Goal: Transaction & Acquisition: Book appointment/travel/reservation

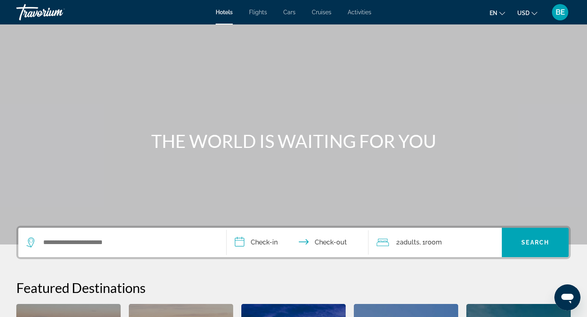
click at [224, 10] on span "Hotels" at bounding box center [224, 12] width 17 height 7
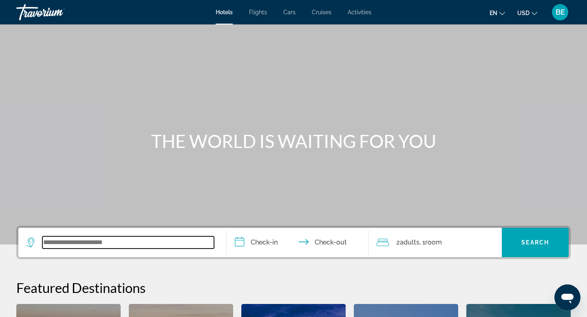
click at [88, 244] on input "Search widget" at bounding box center [128, 242] width 172 height 12
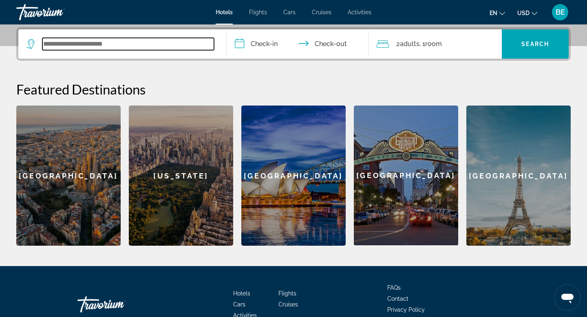
scroll to position [199, 0]
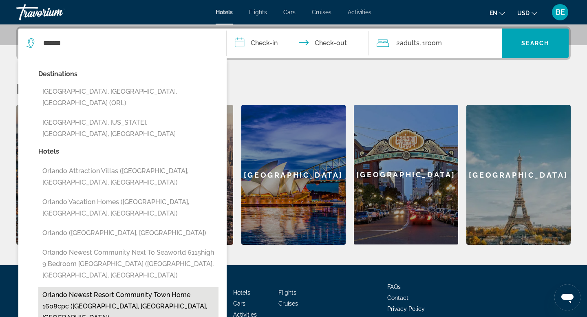
click at [76, 287] on button "Orlando Newest Resort Community Town Home 1608cpc ([GEOGRAPHIC_DATA], [GEOGRAPH…" at bounding box center [128, 306] width 180 height 38
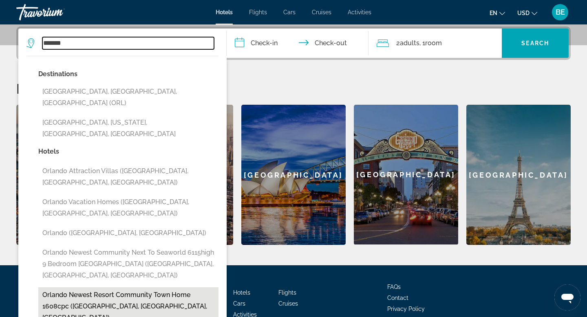
type input "**********"
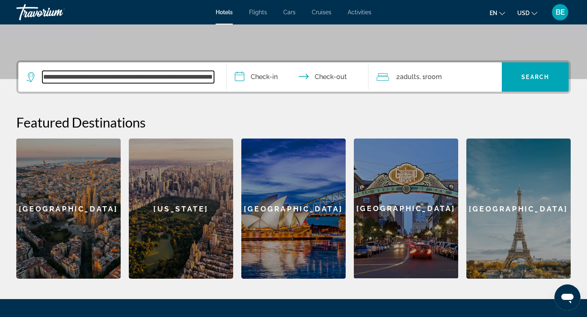
scroll to position [143, 0]
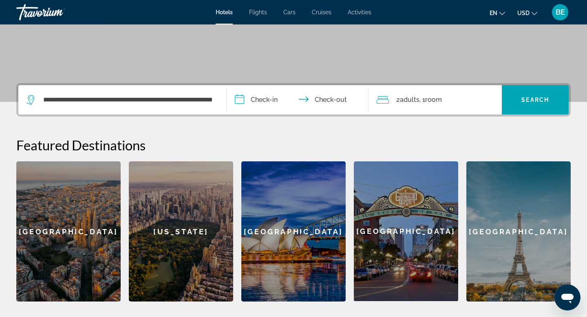
click at [240, 99] on input "**********" at bounding box center [299, 101] width 145 height 32
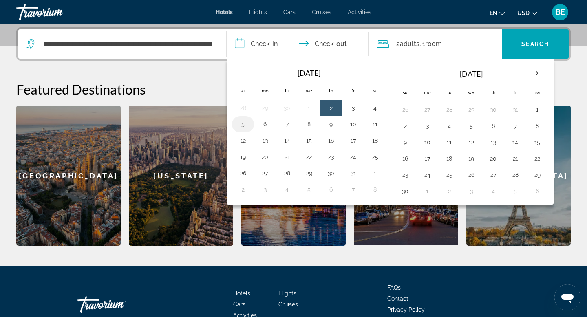
scroll to position [199, 0]
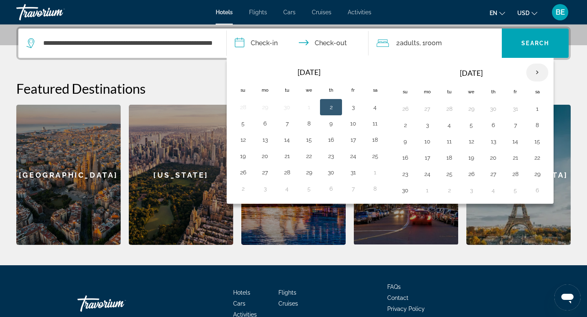
click at [538, 73] on th "Next month" at bounding box center [537, 73] width 22 height 18
click at [449, 158] on button "23" at bounding box center [448, 157] width 13 height 11
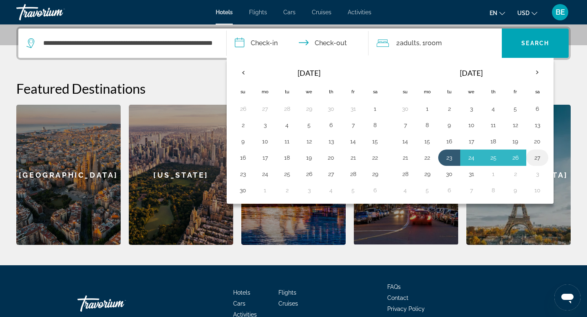
click at [539, 159] on button "27" at bounding box center [536, 157] width 13 height 11
type input "**********"
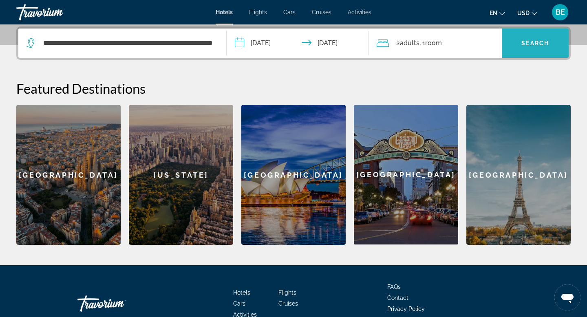
click at [529, 45] on span "Search" at bounding box center [535, 43] width 28 height 7
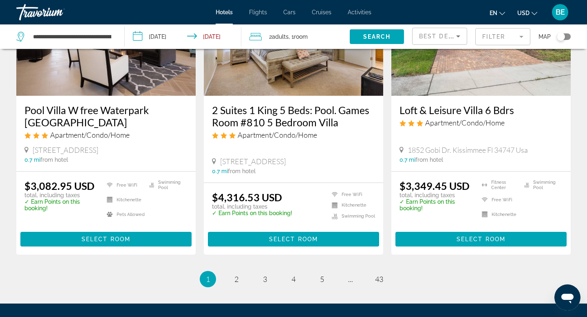
scroll to position [1043, 0]
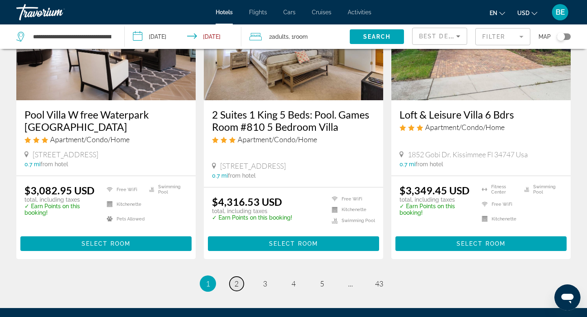
click at [237, 279] on span "2" at bounding box center [236, 283] width 4 height 9
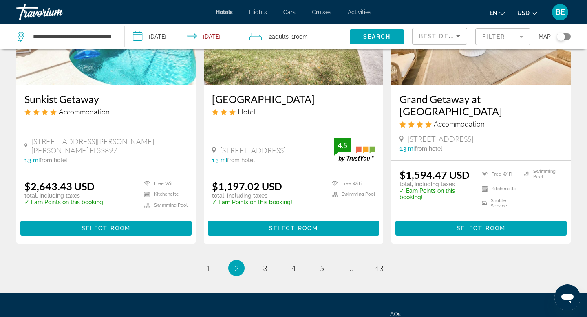
scroll to position [1063, 0]
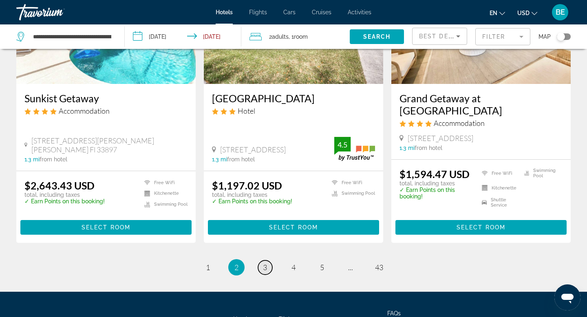
click at [267, 260] on link "page 3" at bounding box center [265, 267] width 14 height 14
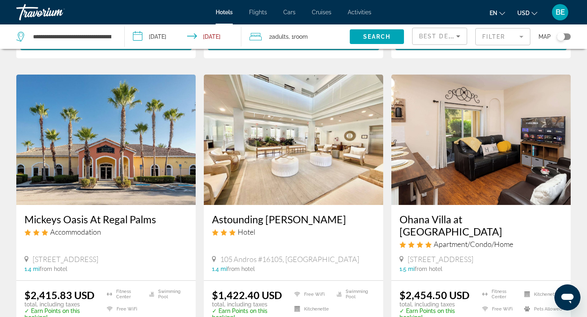
scroll to position [614, 0]
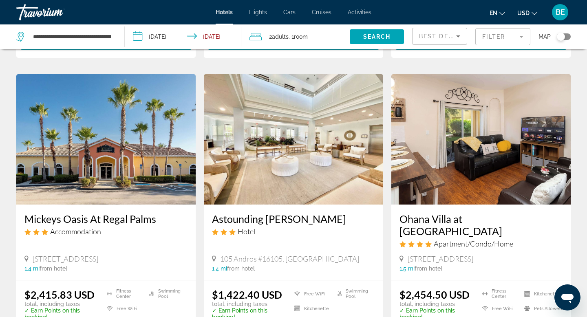
click at [294, 132] on img "Main content" at bounding box center [293, 139] width 179 height 130
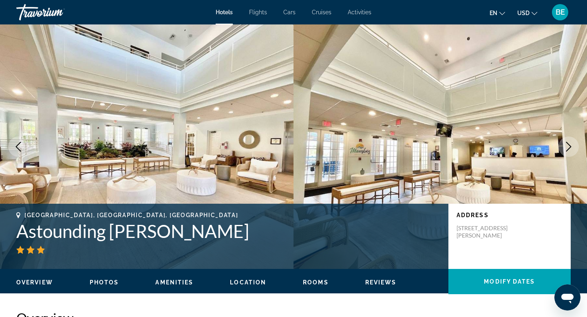
click at [568, 147] on icon "Next image" at bounding box center [568, 147] width 10 height 10
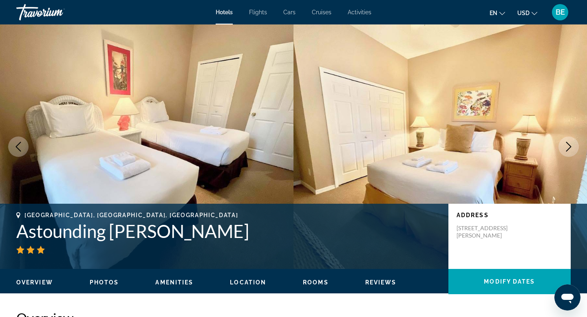
click at [568, 147] on icon "Next image" at bounding box center [568, 147] width 10 height 10
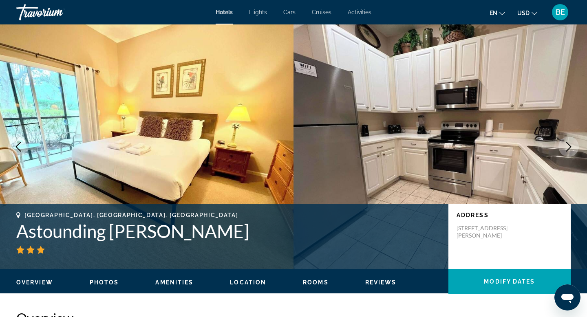
click at [568, 148] on icon "Next image" at bounding box center [568, 147] width 10 height 10
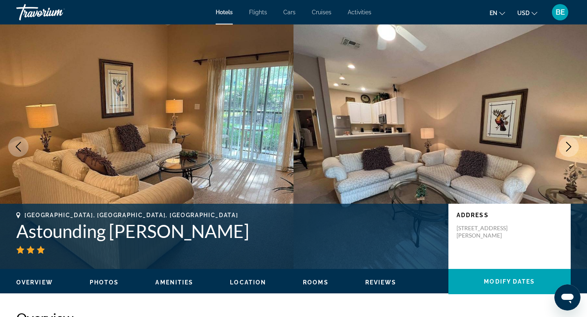
click at [568, 148] on icon "Next image" at bounding box center [568, 147] width 10 height 10
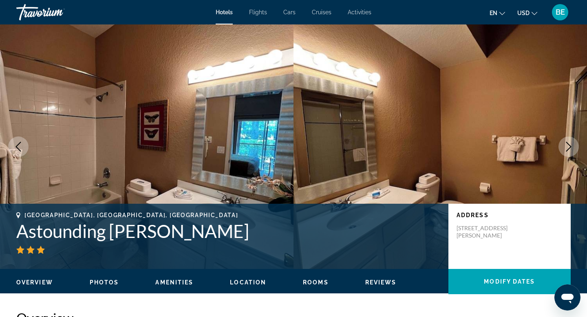
click at [568, 148] on icon "Next image" at bounding box center [568, 147] width 10 height 10
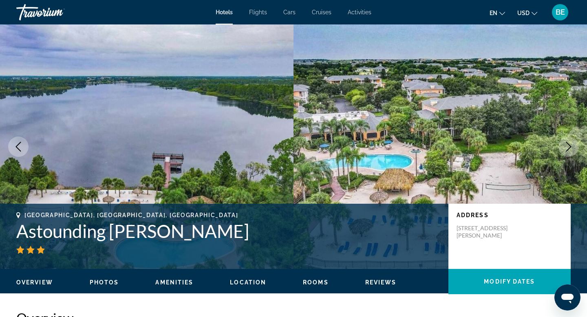
click at [568, 148] on icon "Next image" at bounding box center [568, 147] width 10 height 10
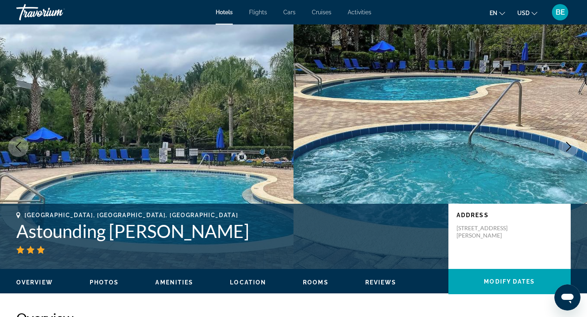
click at [568, 148] on icon "Next image" at bounding box center [568, 147] width 10 height 10
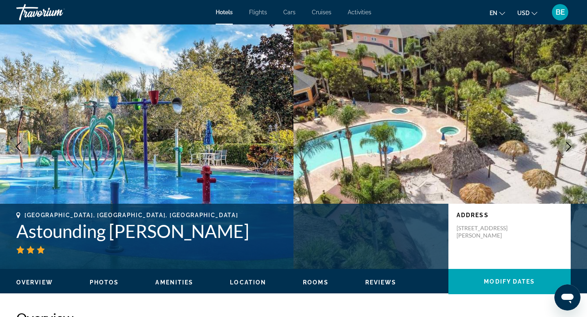
click at [568, 148] on icon "Next image" at bounding box center [568, 147] width 10 height 10
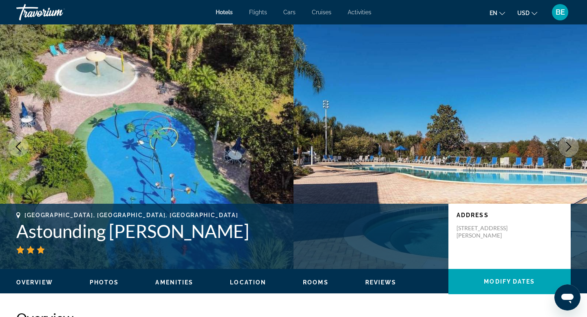
click at [569, 150] on icon "Next image" at bounding box center [568, 147] width 10 height 10
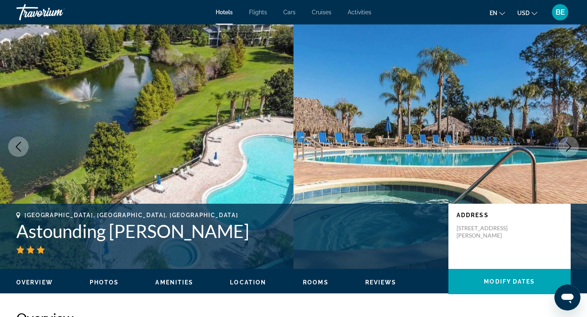
click at [570, 144] on icon "Next image" at bounding box center [568, 147] width 10 height 10
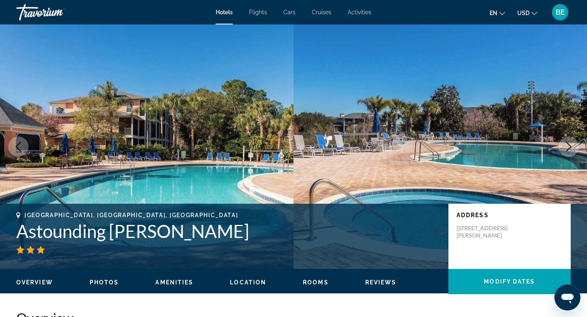
click at [570, 145] on icon "Next image" at bounding box center [568, 147] width 10 height 10
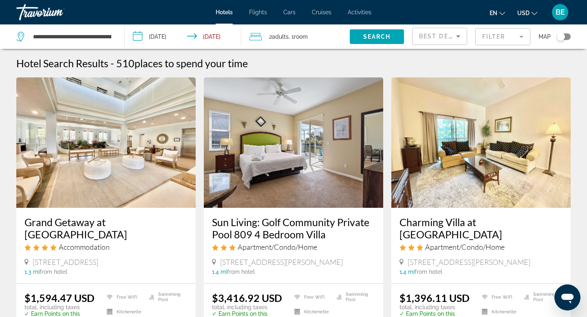
click at [21, 38] on icon "Search widget" at bounding box center [21, 37] width 10 height 10
click at [86, 37] on input "**********" at bounding box center [72, 37] width 80 height 12
click at [110, 36] on input "**********" at bounding box center [72, 37] width 80 height 12
click at [361, 37] on span "Search widget" at bounding box center [377, 37] width 54 height 20
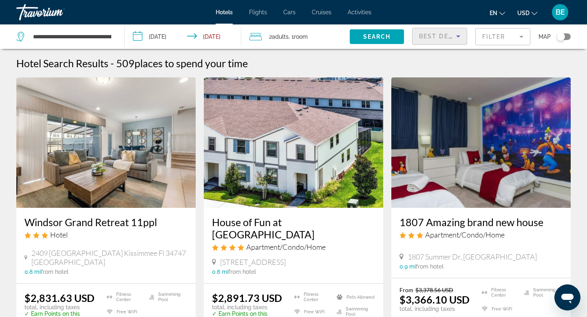
click at [457, 37] on icon "Sort by" at bounding box center [458, 36] width 10 height 10
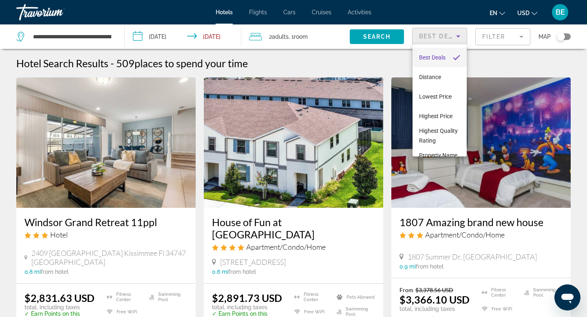
click at [457, 38] on div at bounding box center [293, 158] width 587 height 317
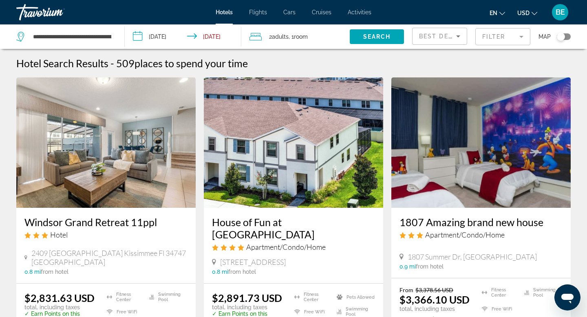
click at [521, 36] on mat-form-field "Filter" at bounding box center [502, 36] width 55 height 17
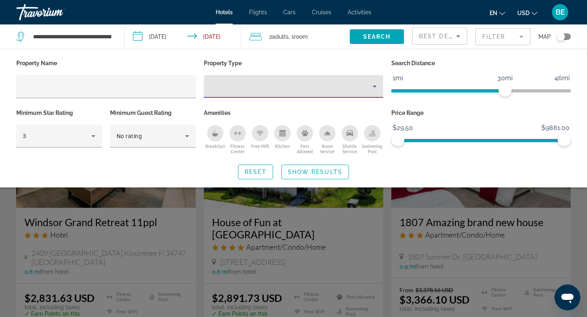
click at [374, 86] on icon "Property type" at bounding box center [374, 87] width 4 height 2
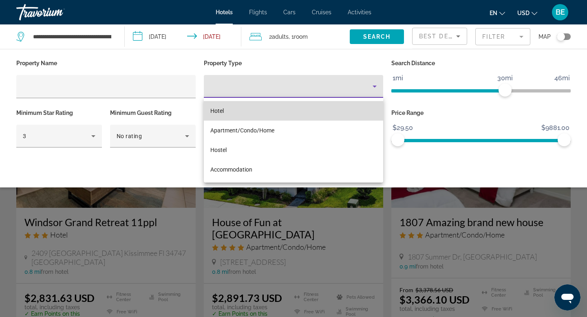
click at [224, 112] on mat-option "Hotel" at bounding box center [293, 111] width 179 height 20
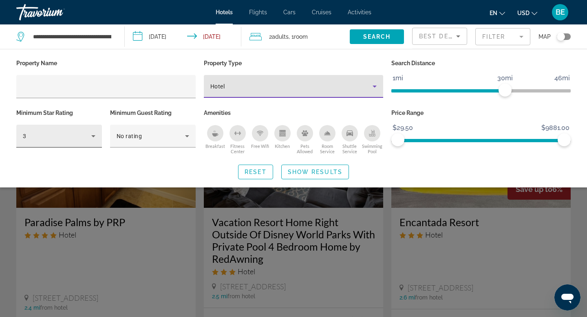
click at [98, 137] on icon "Hotel Filters" at bounding box center [93, 136] width 10 height 10
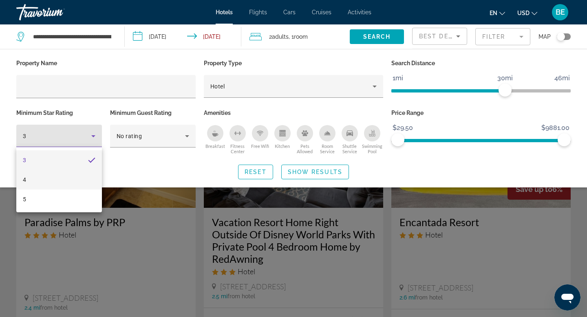
click at [31, 184] on mat-option "4" at bounding box center [59, 180] width 86 height 20
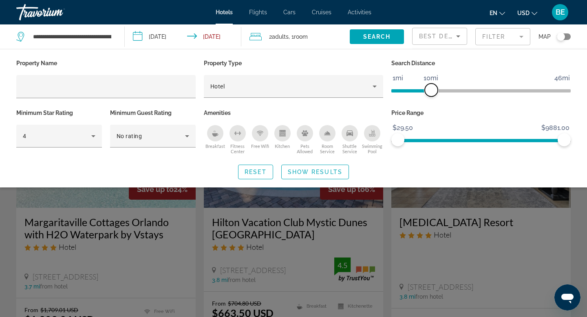
drag, startPoint x: 502, startPoint y: 90, endPoint x: 433, endPoint y: 103, distance: 70.8
click at [433, 103] on div "Search Distance 1mi 46mi 10mi" at bounding box center [480, 82] width 187 height 50
click at [219, 132] on div "Breakfast" at bounding box center [215, 133] width 16 height 16
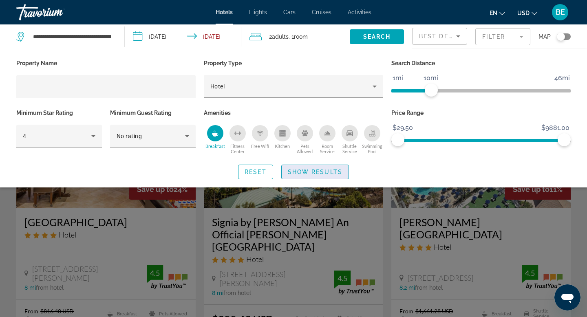
click at [314, 172] on span "Show Results" at bounding box center [315, 172] width 55 height 7
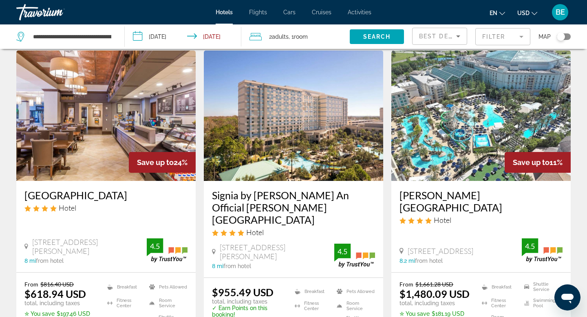
scroll to position [26, 0]
click at [105, 99] on img "Main content" at bounding box center [105, 116] width 179 height 130
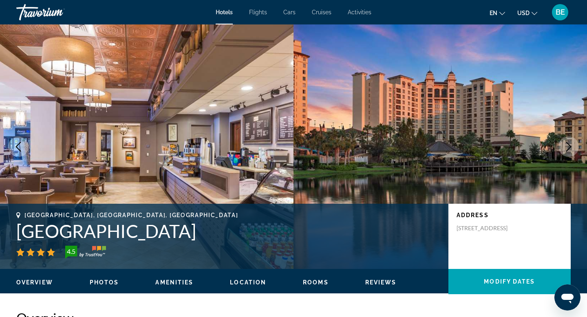
click at [568, 145] on icon "Next image" at bounding box center [568, 147] width 10 height 10
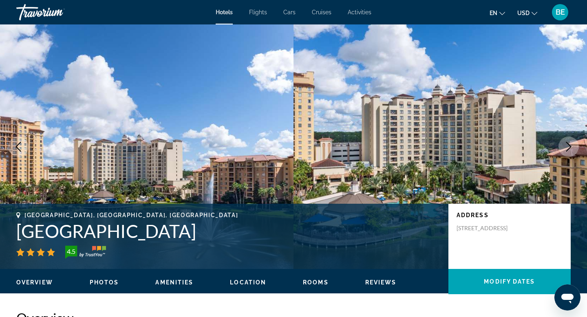
click at [568, 145] on icon "Next image" at bounding box center [568, 147] width 10 height 10
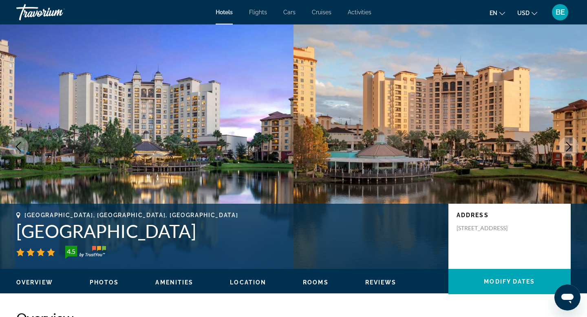
click at [568, 145] on icon "Next image" at bounding box center [568, 147] width 10 height 10
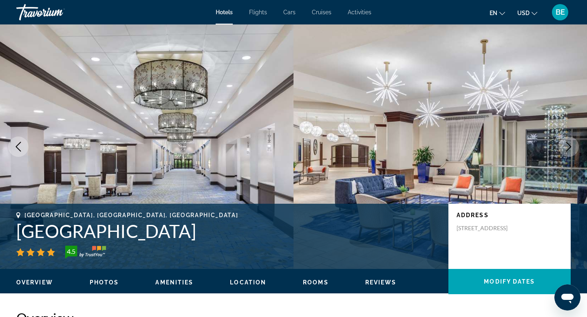
click at [568, 145] on icon "Next image" at bounding box center [568, 147] width 10 height 10
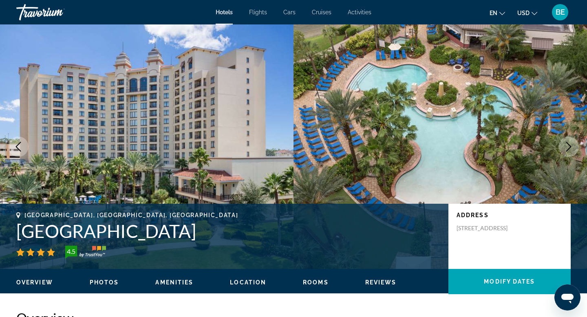
click at [568, 145] on icon "Next image" at bounding box center [568, 147] width 10 height 10
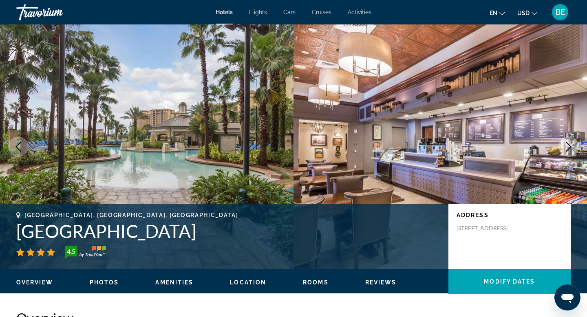
click at [568, 145] on icon "Next image" at bounding box center [568, 147] width 10 height 10
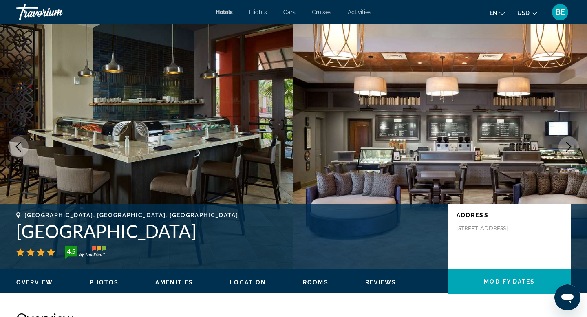
click at [568, 145] on icon "Next image" at bounding box center [568, 147] width 10 height 10
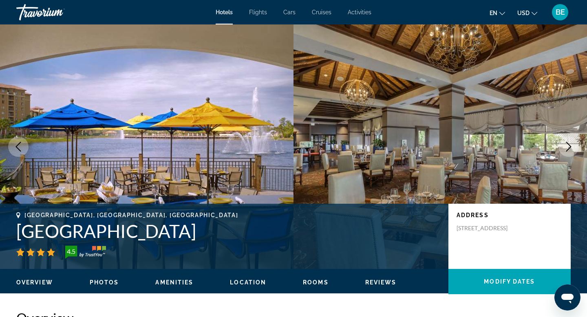
click at [568, 145] on icon "Next image" at bounding box center [568, 147] width 10 height 10
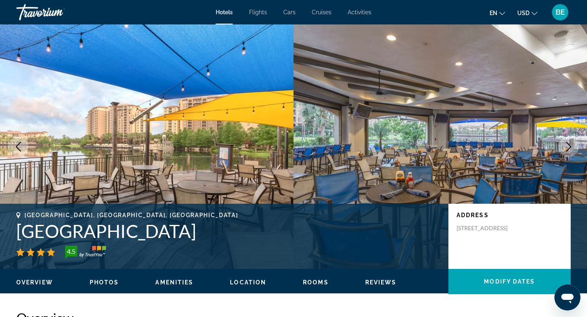
click at [568, 145] on icon "Next image" at bounding box center [568, 147] width 10 height 10
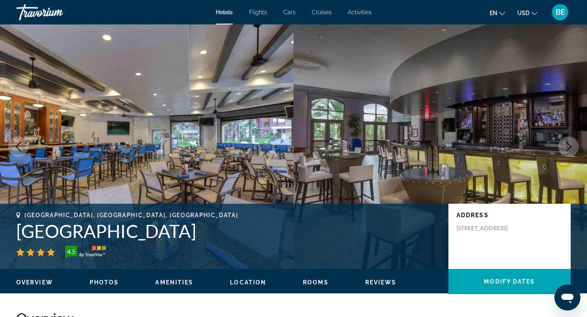
click at [568, 145] on icon "Next image" at bounding box center [568, 147] width 10 height 10
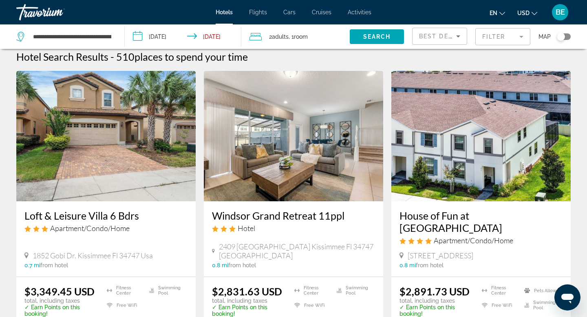
scroll to position [7, 0]
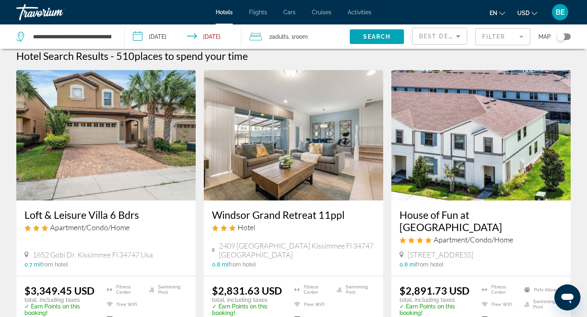
click at [222, 13] on span "Hotels" at bounding box center [224, 12] width 17 height 7
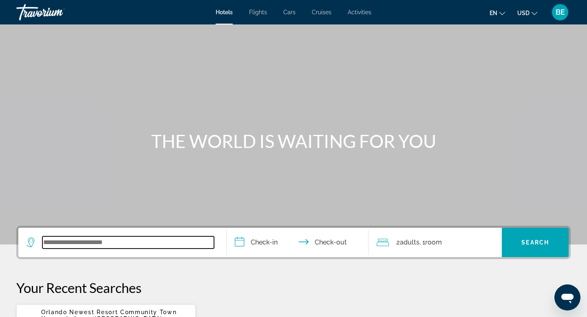
click at [121, 242] on input "Search widget" at bounding box center [128, 242] width 172 height 12
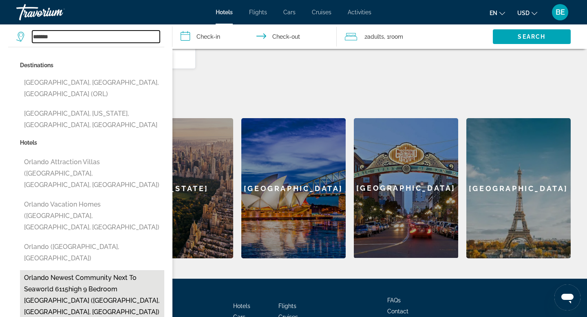
scroll to position [287, 0]
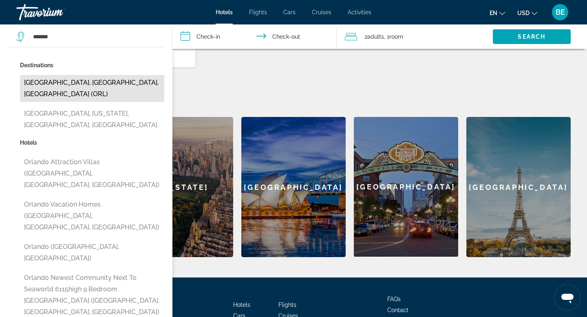
click at [102, 80] on button "[GEOGRAPHIC_DATA], [GEOGRAPHIC_DATA], [GEOGRAPHIC_DATA] (ORL)" at bounding box center [92, 88] width 144 height 27
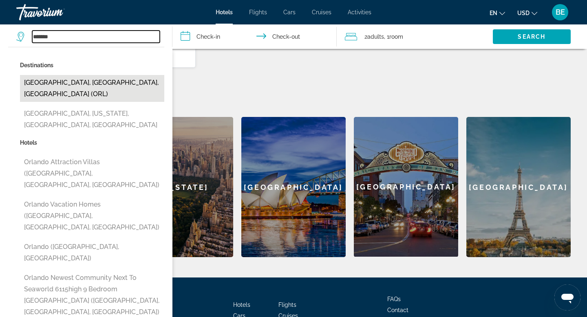
type input "**********"
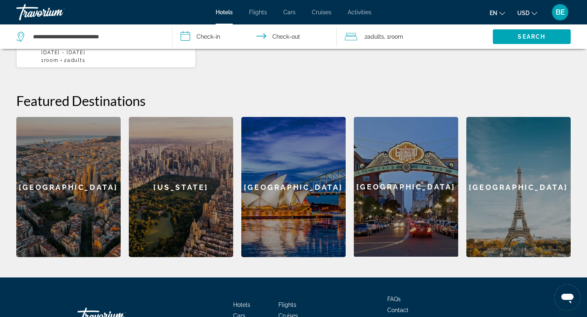
click at [205, 37] on input "**********" at bounding box center [255, 37] width 167 height 27
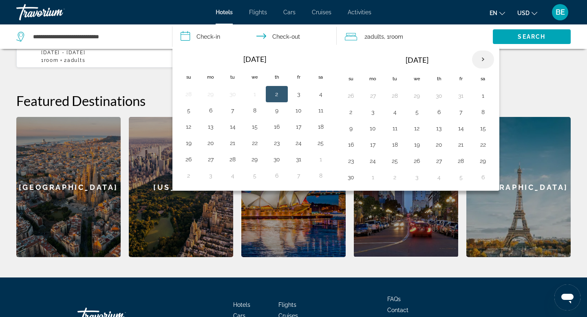
click at [481, 59] on th "Next month" at bounding box center [483, 60] width 22 height 18
click at [395, 147] on button "23" at bounding box center [394, 144] width 13 height 11
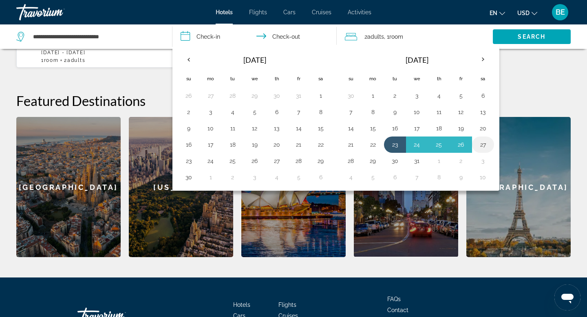
click at [485, 144] on button "27" at bounding box center [482, 144] width 13 height 11
type input "**********"
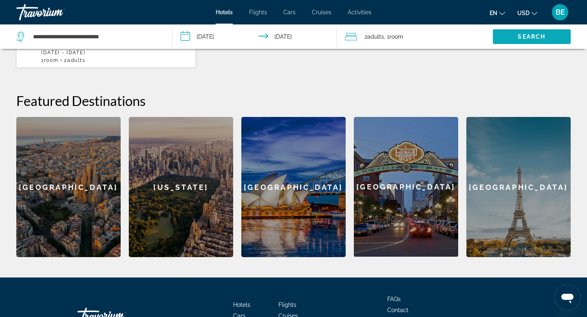
click at [524, 36] on span "Search" at bounding box center [531, 36] width 28 height 7
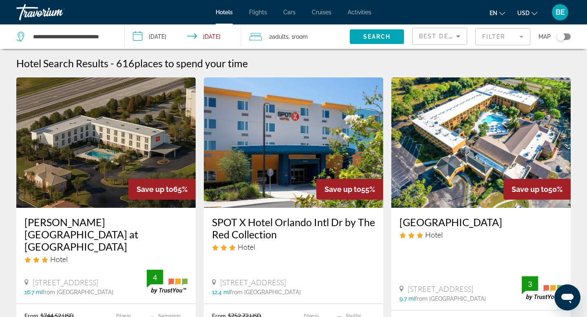
click at [520, 37] on mat-form-field "Filter" at bounding box center [502, 36] width 55 height 17
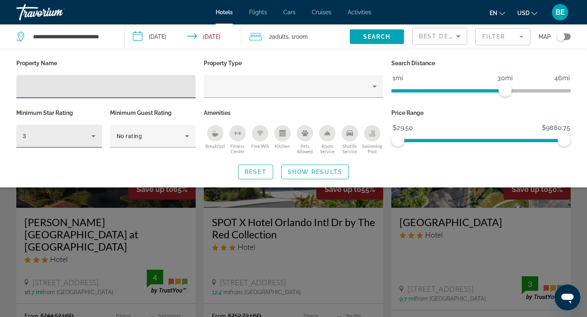
click at [94, 134] on icon "Hotel Filters" at bounding box center [93, 136] width 10 height 10
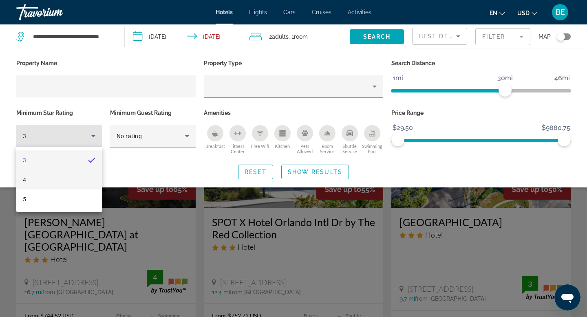
click at [37, 182] on mat-option "4" at bounding box center [59, 180] width 86 height 20
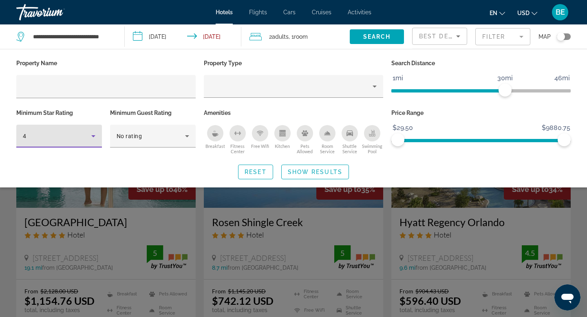
click at [216, 134] on icon "Breakfast" at bounding box center [215, 134] width 6 height 3
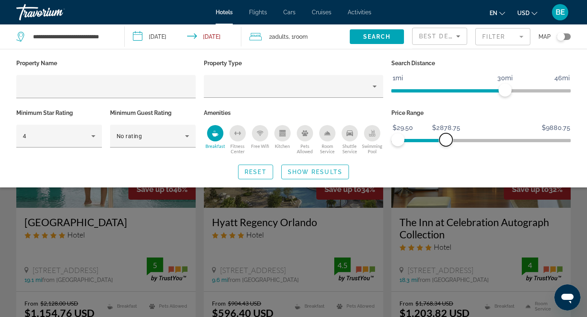
drag, startPoint x: 563, startPoint y: 138, endPoint x: 446, endPoint y: 150, distance: 117.6
click at [446, 150] on div "Price Range $29.50 $9880.75 $29.50 $2878.75" at bounding box center [480, 131] width 187 height 49
drag, startPoint x: 443, startPoint y: 140, endPoint x: 421, endPoint y: 141, distance: 22.0
click at [421, 141] on span "ngx-slider-max" at bounding box center [420, 139] width 13 height 13
drag, startPoint x: 504, startPoint y: 90, endPoint x: 436, endPoint y: 96, distance: 68.3
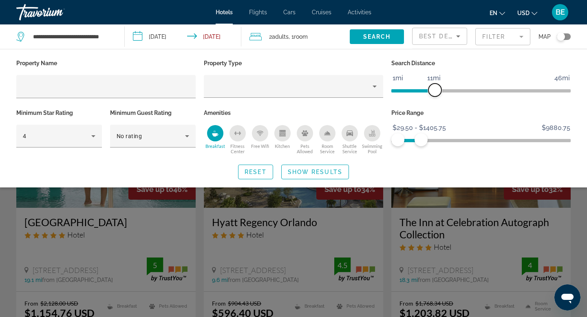
click at [436, 96] on span "ngx-slider" at bounding box center [434, 90] width 13 height 13
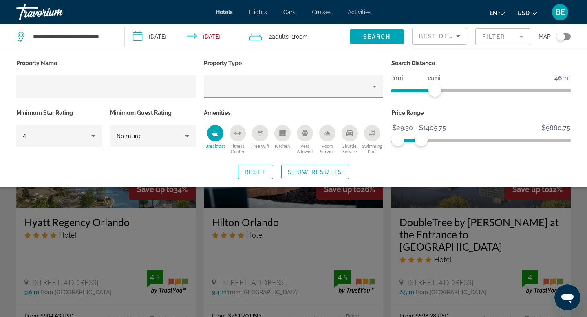
click at [262, 132] on icon "Free Wifi" at bounding box center [259, 133] width 4 height 2
click at [309, 172] on span "Show Results" at bounding box center [315, 172] width 55 height 7
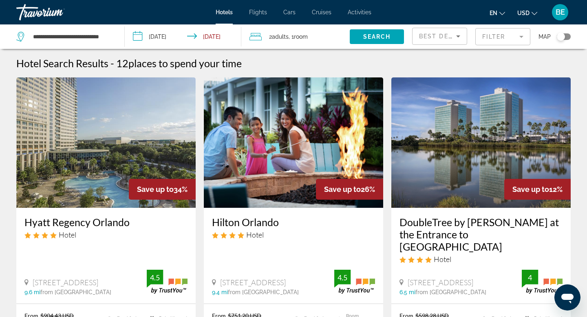
click at [115, 152] on img "Main content" at bounding box center [105, 142] width 179 height 130
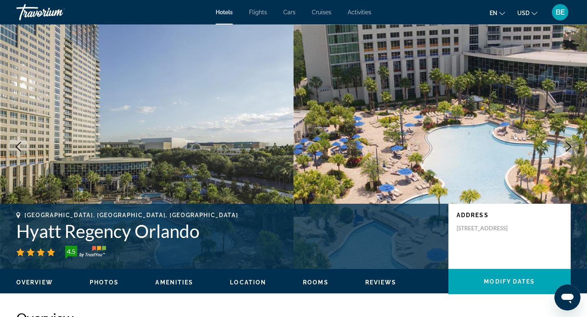
click at [570, 145] on icon "Next image" at bounding box center [568, 147] width 10 height 10
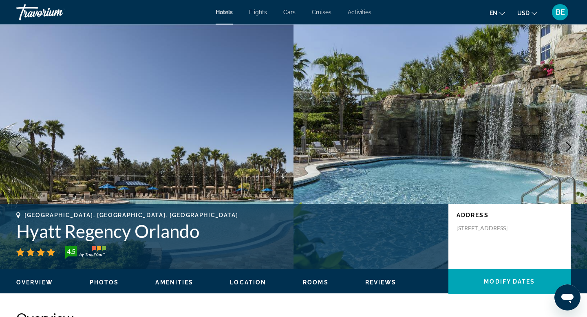
click at [570, 145] on icon "Next image" at bounding box center [568, 147] width 5 height 10
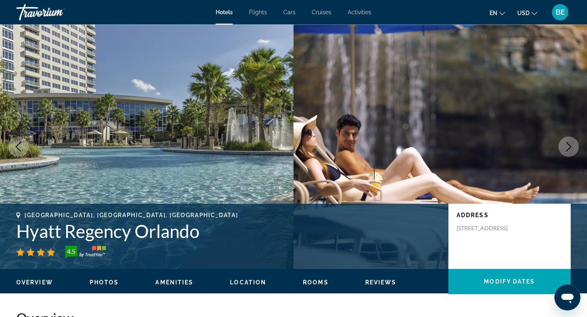
click at [570, 145] on icon "Next image" at bounding box center [568, 147] width 5 height 10
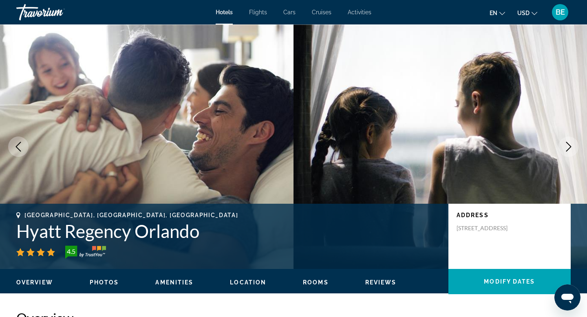
click at [570, 145] on icon "Next image" at bounding box center [568, 147] width 5 height 10
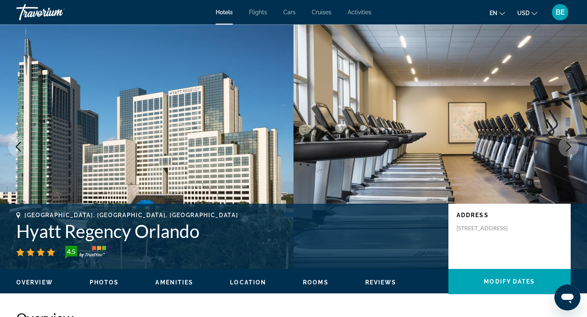
click at [570, 145] on icon "Next image" at bounding box center [568, 147] width 5 height 10
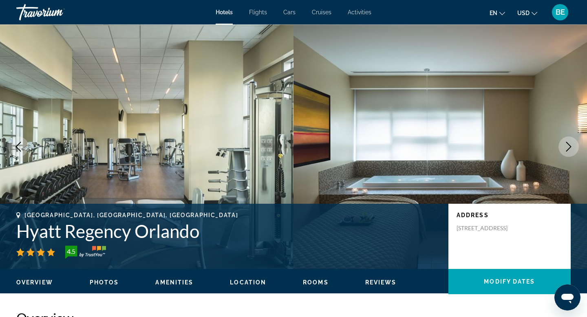
click at [570, 146] on icon "Next image" at bounding box center [568, 147] width 5 height 10
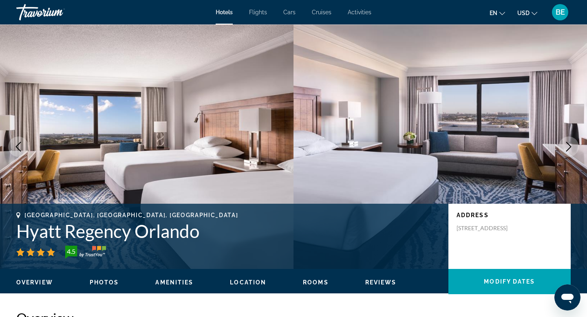
click at [570, 146] on icon "Next image" at bounding box center [568, 147] width 5 height 10
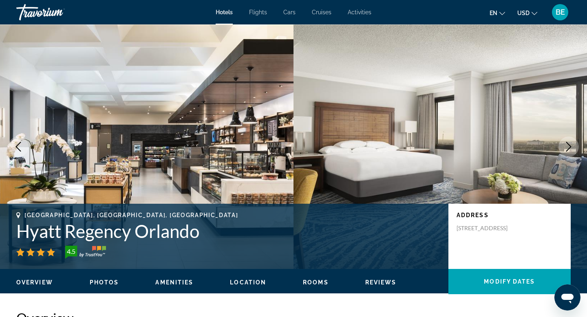
click at [570, 148] on icon "Next image" at bounding box center [568, 147] width 10 height 10
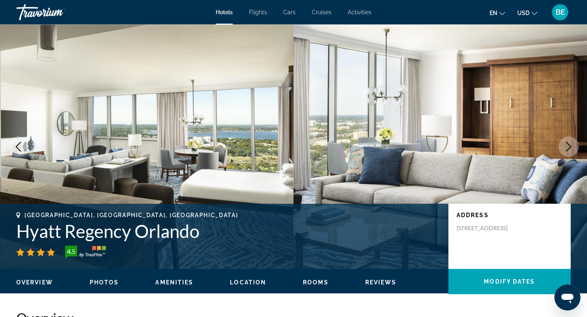
click at [570, 148] on icon "Next image" at bounding box center [568, 147] width 10 height 10
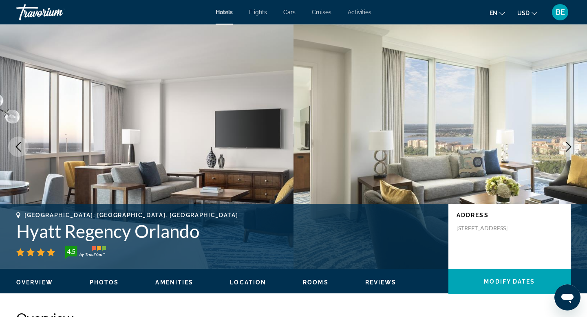
click at [570, 148] on icon "Next image" at bounding box center [568, 147] width 10 height 10
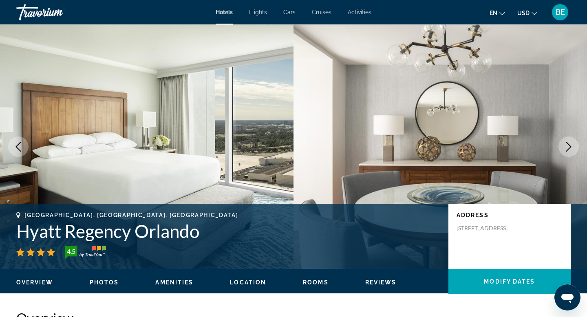
click at [570, 148] on icon "Next image" at bounding box center [568, 147] width 10 height 10
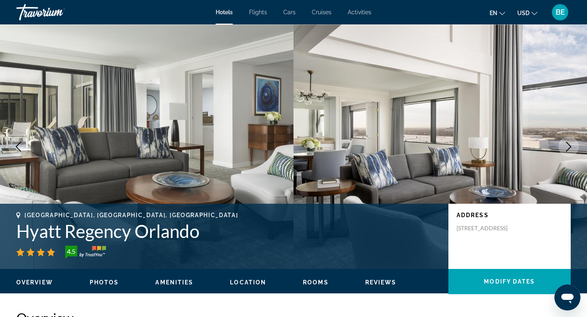
click at [570, 148] on icon "Next image" at bounding box center [568, 147] width 10 height 10
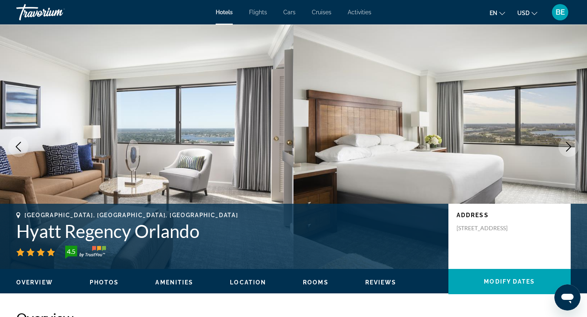
click at [570, 148] on icon "Next image" at bounding box center [568, 147] width 10 height 10
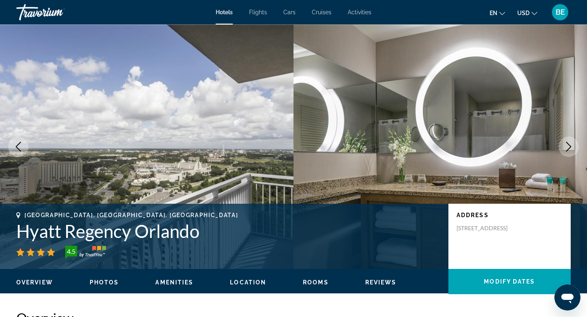
click at [570, 148] on icon "Next image" at bounding box center [568, 147] width 10 height 10
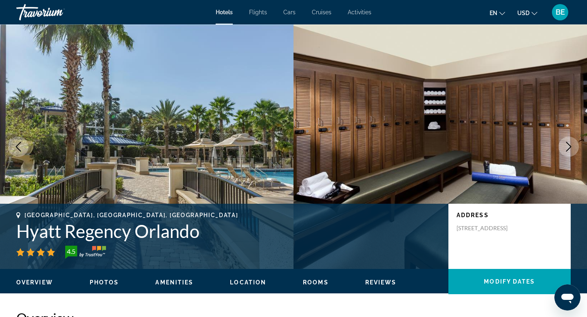
click at [570, 148] on icon "Next image" at bounding box center [568, 147] width 10 height 10
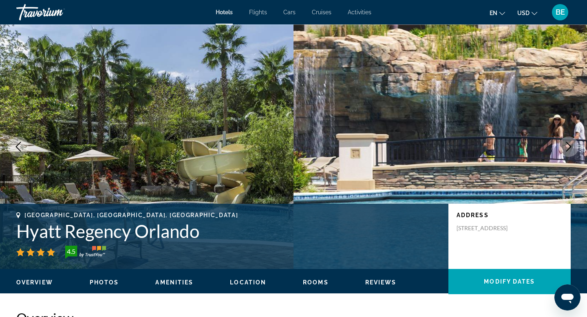
click at [570, 149] on icon "Next image" at bounding box center [568, 147] width 10 height 10
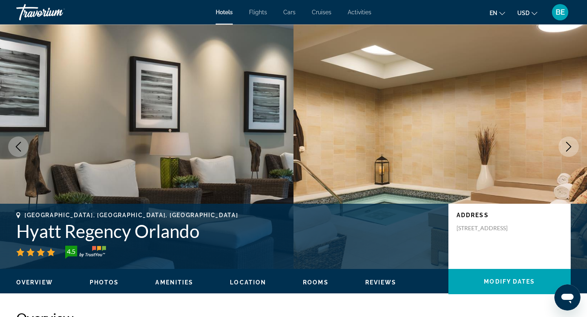
click at [570, 149] on icon "Next image" at bounding box center [568, 147] width 10 height 10
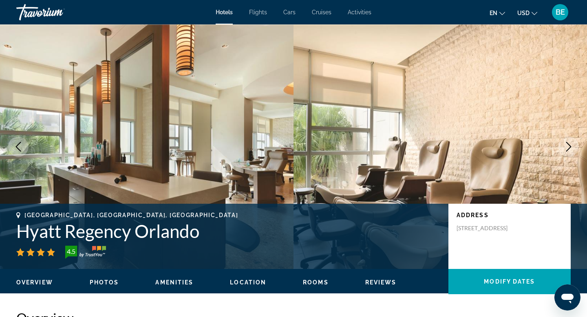
click at [570, 149] on icon "Next image" at bounding box center [568, 147] width 10 height 10
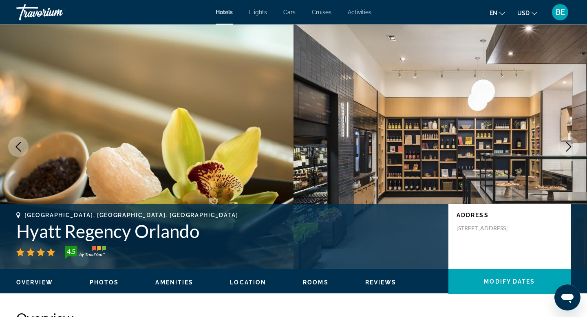
click at [570, 149] on icon "Next image" at bounding box center [568, 147] width 10 height 10
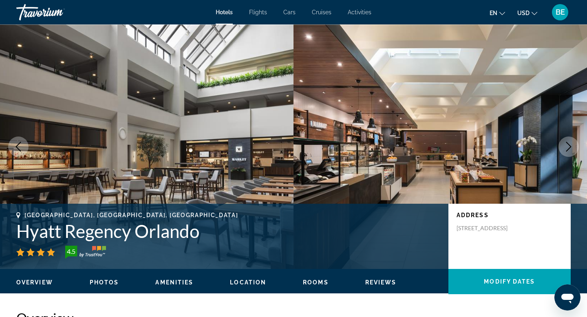
click at [570, 149] on icon "Next image" at bounding box center [568, 147] width 10 height 10
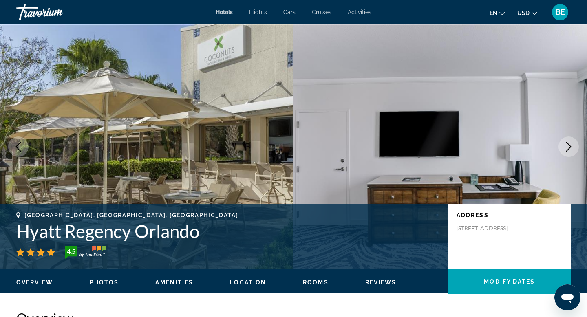
click at [570, 149] on icon "Next image" at bounding box center [568, 147] width 10 height 10
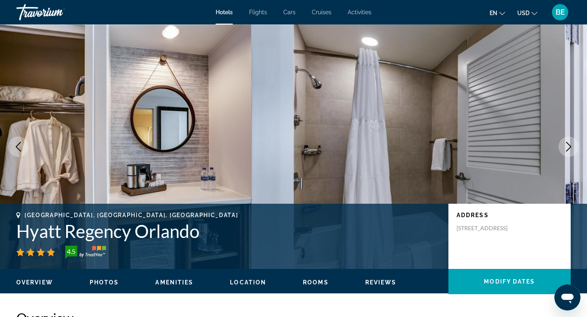
click at [570, 149] on icon "Next image" at bounding box center [568, 147] width 10 height 10
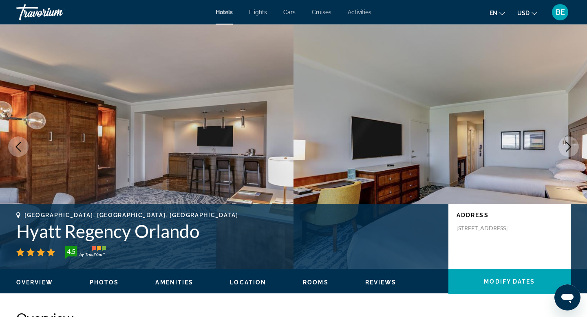
click at [570, 149] on icon "Next image" at bounding box center [568, 147] width 10 height 10
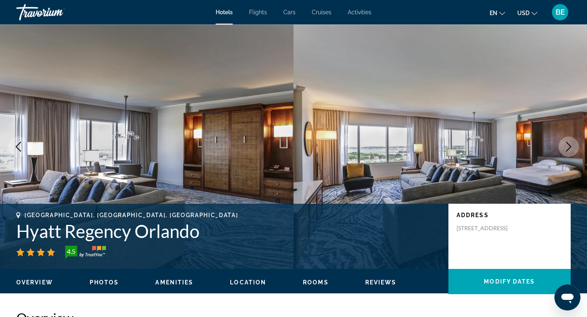
click at [570, 149] on icon "Next image" at bounding box center [568, 147] width 10 height 10
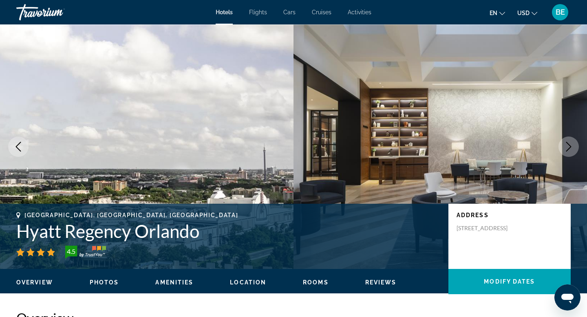
click at [570, 149] on icon "Next image" at bounding box center [568, 147] width 10 height 10
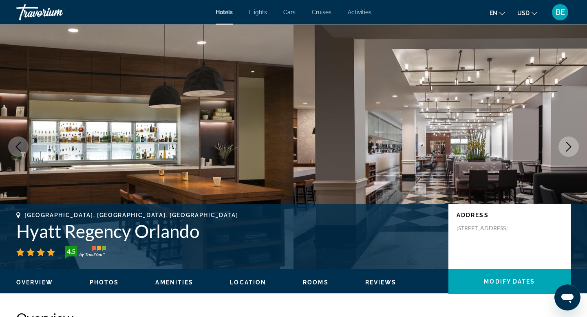
click at [570, 149] on icon "Next image" at bounding box center [568, 147] width 10 height 10
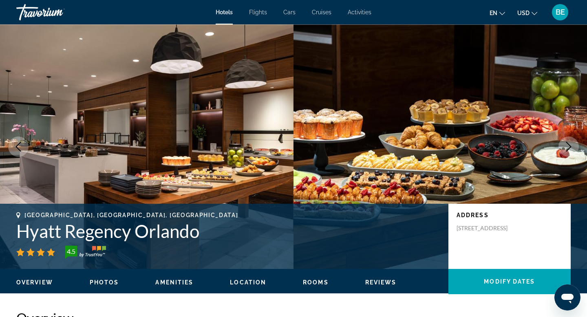
click at [570, 149] on icon "Next image" at bounding box center [568, 147] width 10 height 10
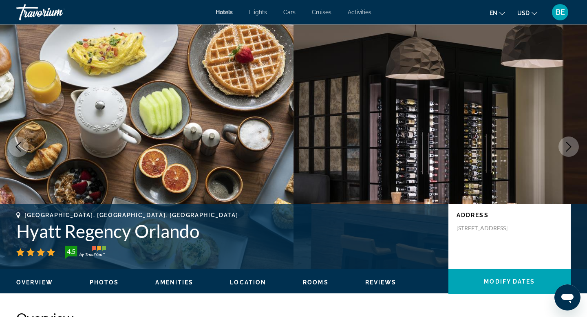
click at [570, 149] on icon "Next image" at bounding box center [568, 147] width 10 height 10
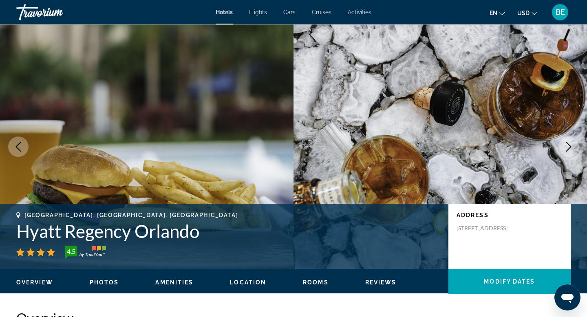
click at [570, 149] on icon "Next image" at bounding box center [568, 147] width 10 height 10
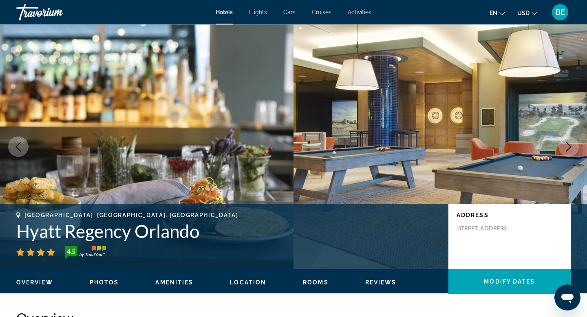
click at [570, 149] on icon "Next image" at bounding box center [568, 147] width 10 height 10
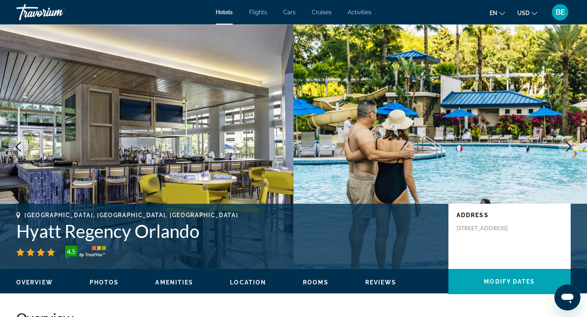
click at [570, 149] on icon "Next image" at bounding box center [568, 147] width 10 height 10
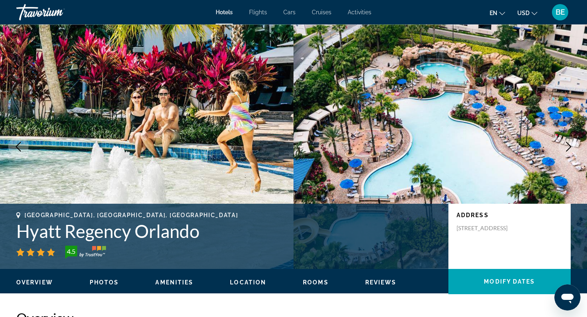
click at [570, 149] on icon "Next image" at bounding box center [568, 147] width 10 height 10
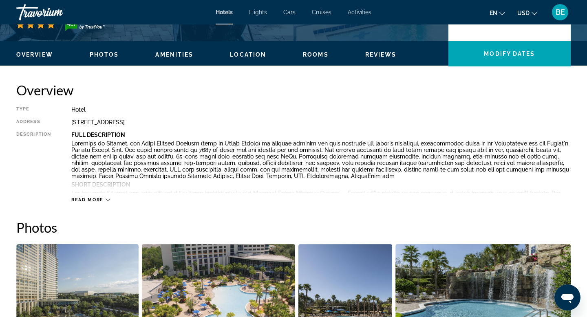
scroll to position [229, 0]
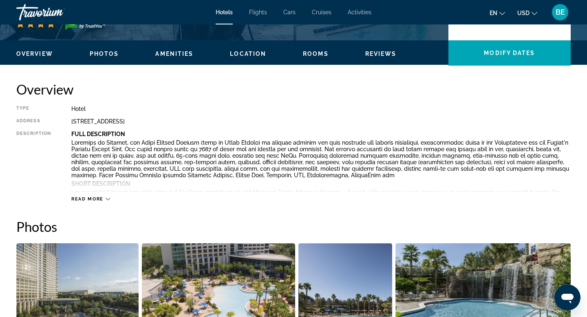
click at [90, 200] on span "Read more" at bounding box center [87, 198] width 32 height 5
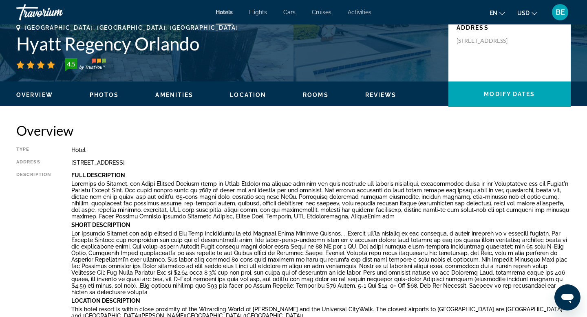
scroll to position [0, 0]
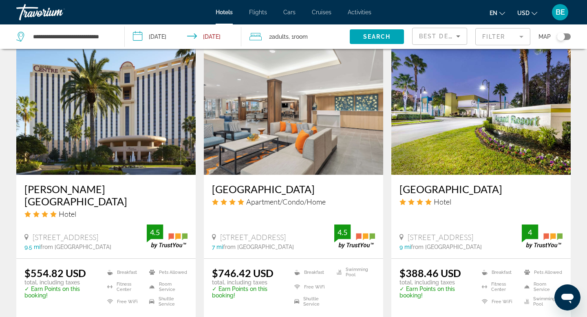
scroll to position [997, 0]
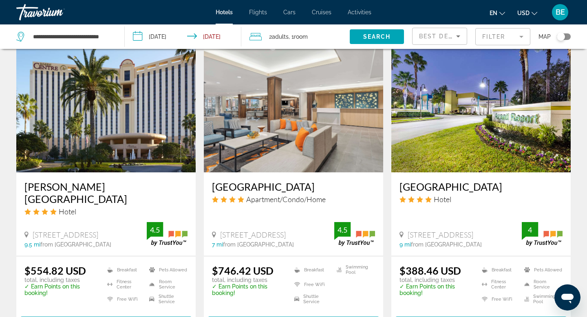
click at [112, 116] on img "Main content" at bounding box center [105, 107] width 179 height 130
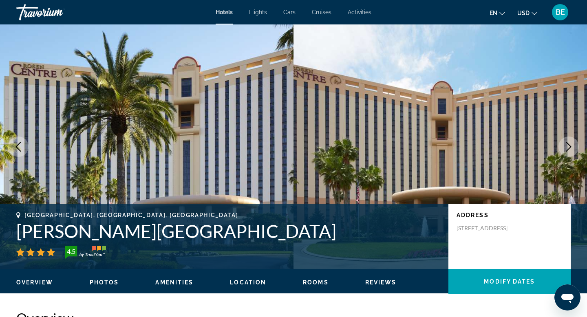
click at [570, 144] on icon "Next image" at bounding box center [568, 147] width 10 height 10
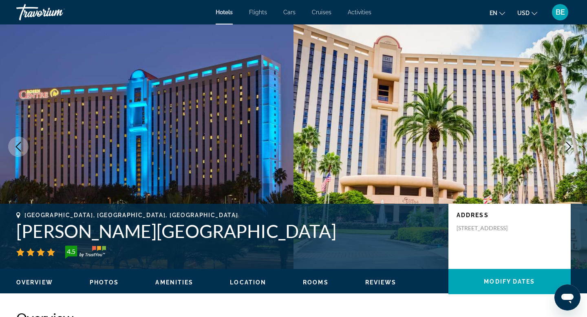
click at [570, 144] on icon "Next image" at bounding box center [568, 147] width 10 height 10
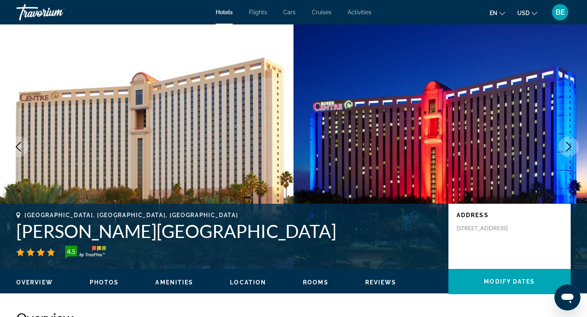
click at [570, 144] on icon "Next image" at bounding box center [568, 147] width 10 height 10
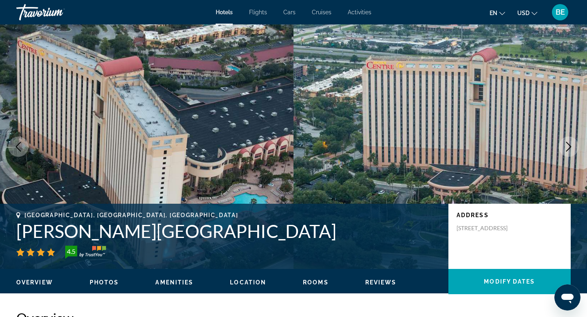
click at [570, 144] on icon "Next image" at bounding box center [568, 147] width 10 height 10
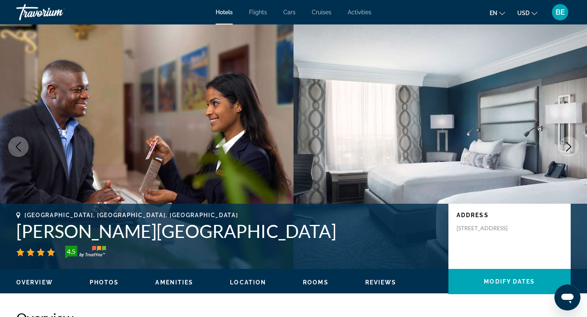
click at [570, 146] on icon "Next image" at bounding box center [568, 147] width 10 height 10
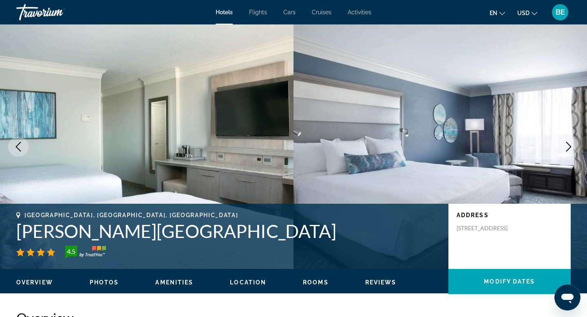
click at [570, 146] on icon "Next image" at bounding box center [568, 147] width 10 height 10
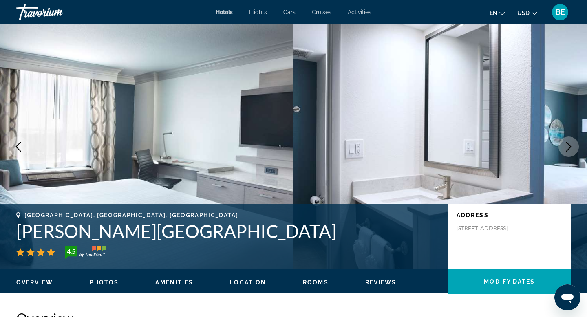
click at [570, 146] on icon "Next image" at bounding box center [568, 147] width 10 height 10
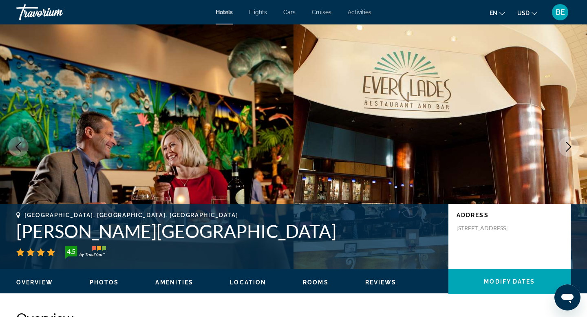
click at [570, 146] on icon "Next image" at bounding box center [568, 147] width 10 height 10
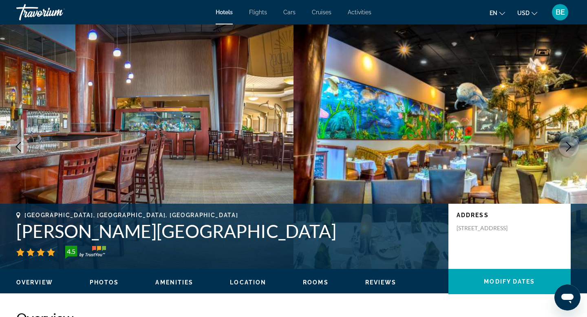
click at [570, 146] on icon "Next image" at bounding box center [568, 147] width 10 height 10
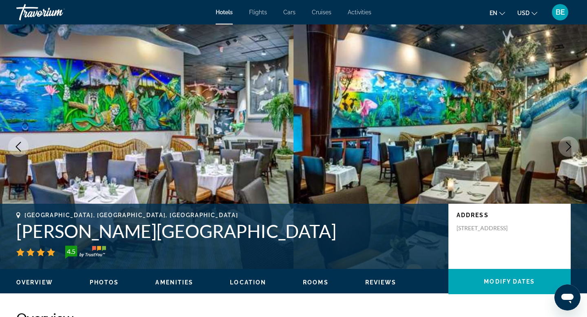
click at [570, 146] on icon "Next image" at bounding box center [568, 147] width 10 height 10
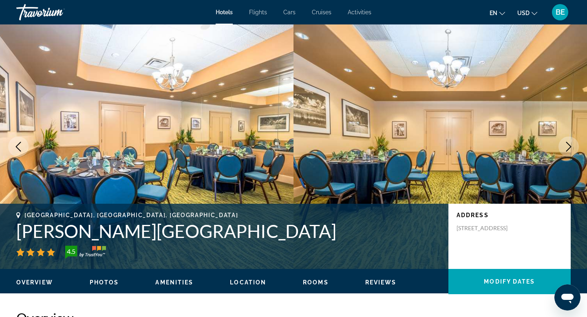
click at [570, 146] on icon "Next image" at bounding box center [568, 147] width 10 height 10
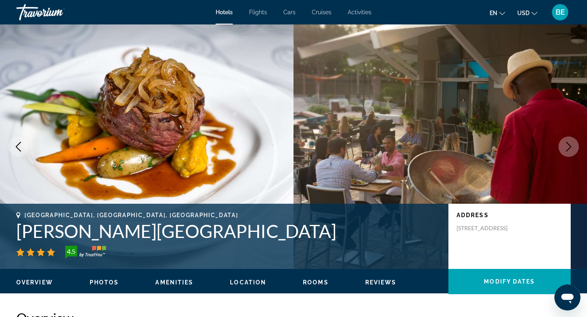
click at [570, 146] on icon "Next image" at bounding box center [568, 147] width 10 height 10
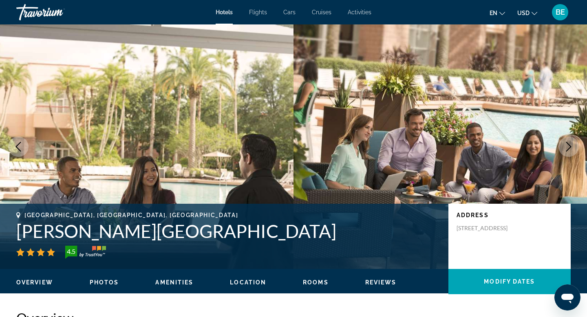
click at [570, 146] on icon "Next image" at bounding box center [568, 147] width 10 height 10
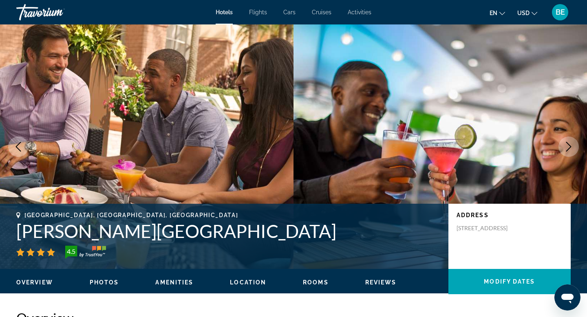
click at [571, 146] on icon "Next image" at bounding box center [568, 147] width 10 height 10
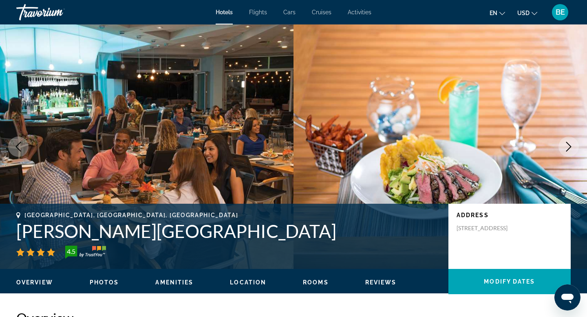
click at [571, 146] on icon "Next image" at bounding box center [568, 147] width 10 height 10
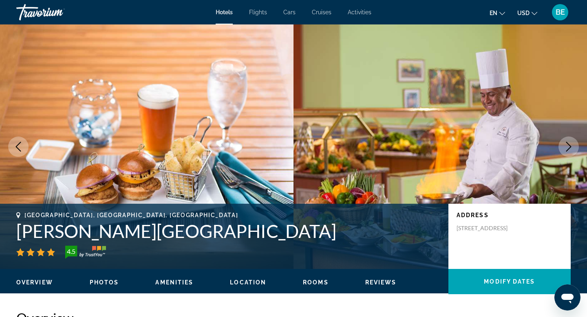
click at [571, 146] on icon "Next image" at bounding box center [568, 147] width 10 height 10
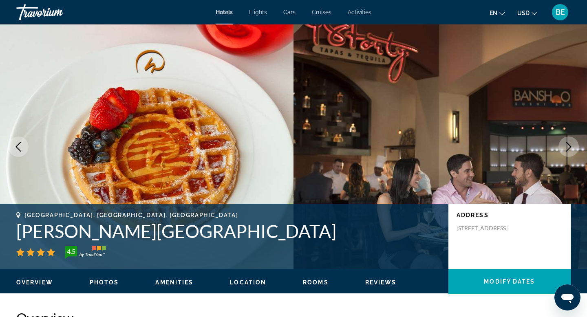
click at [571, 146] on icon "Next image" at bounding box center [568, 147] width 10 height 10
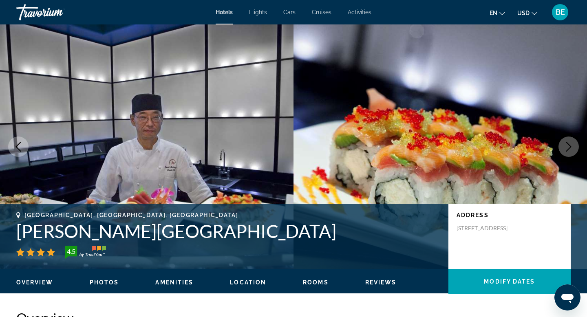
click at [571, 146] on icon "Next image" at bounding box center [568, 147] width 10 height 10
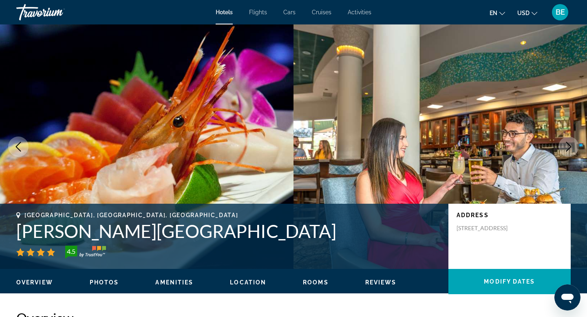
click at [571, 146] on icon "Next image" at bounding box center [568, 147] width 10 height 10
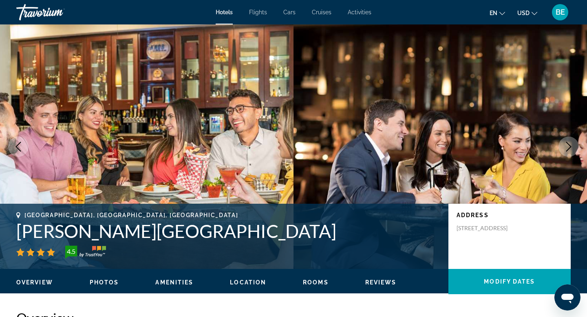
click at [571, 146] on icon "Next image" at bounding box center [568, 147] width 10 height 10
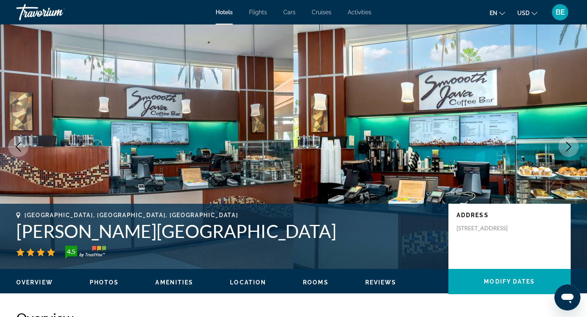
click at [571, 146] on icon "Next image" at bounding box center [568, 147] width 10 height 10
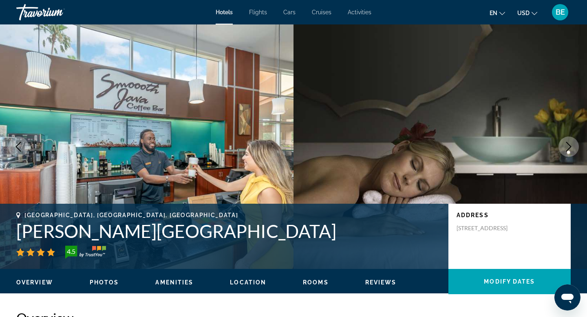
click at [571, 146] on icon "Next image" at bounding box center [568, 147] width 10 height 10
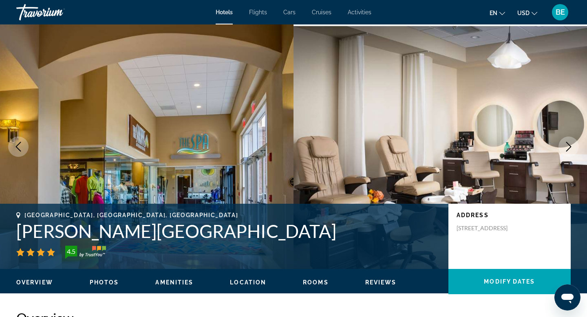
click at [571, 146] on icon "Next image" at bounding box center [568, 147] width 10 height 10
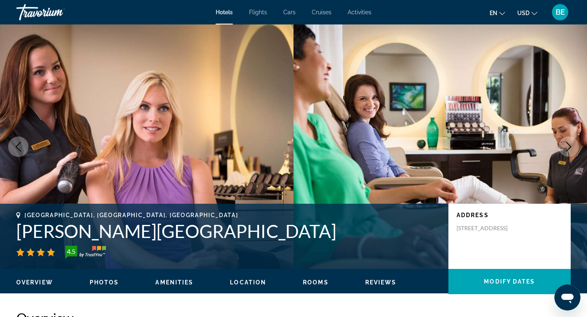
click at [571, 146] on icon "Next image" at bounding box center [568, 147] width 10 height 10
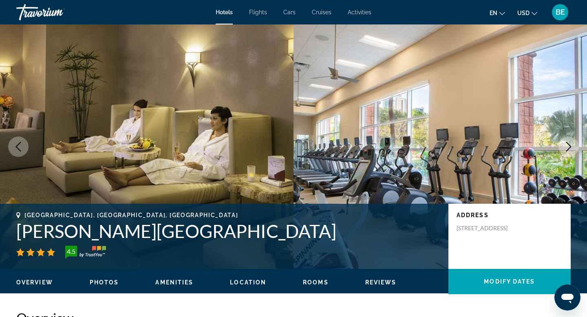
click at [571, 146] on icon "Next image" at bounding box center [568, 147] width 10 height 10
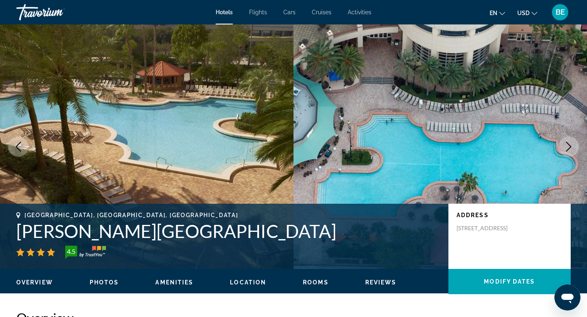
click at [571, 146] on icon "Next image" at bounding box center [568, 147] width 10 height 10
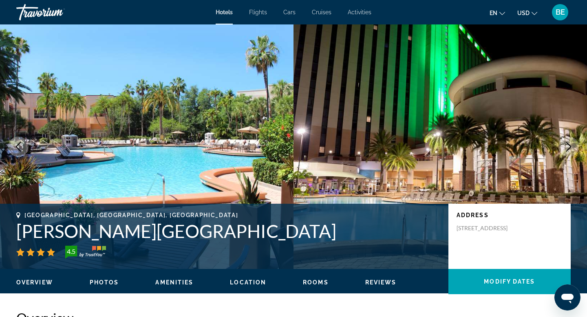
click at [571, 146] on icon "Next image" at bounding box center [568, 147] width 10 height 10
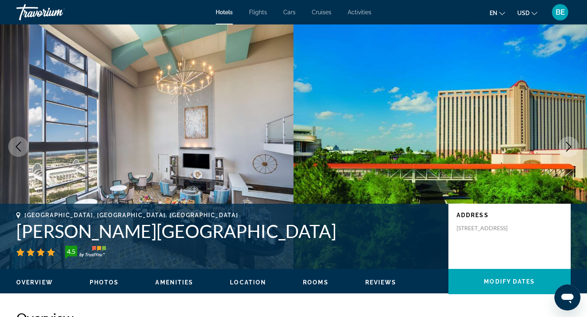
click at [571, 146] on icon "Next image" at bounding box center [568, 147] width 10 height 10
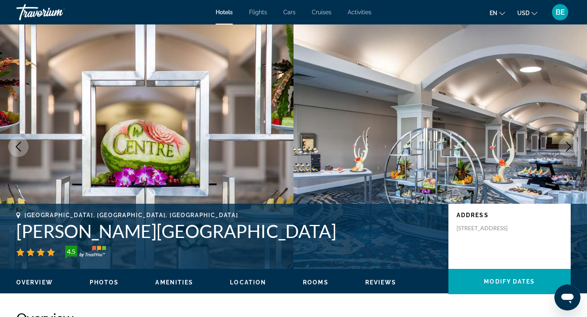
click at [571, 146] on icon "Next image" at bounding box center [568, 147] width 10 height 10
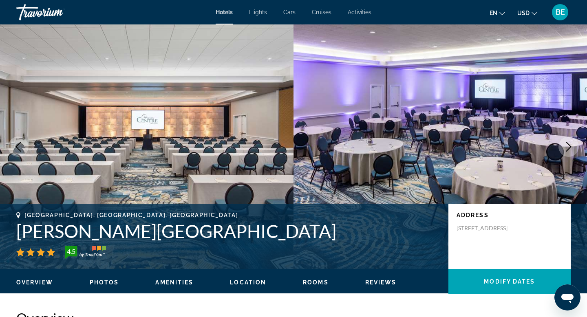
click at [571, 146] on icon "Next image" at bounding box center [568, 147] width 10 height 10
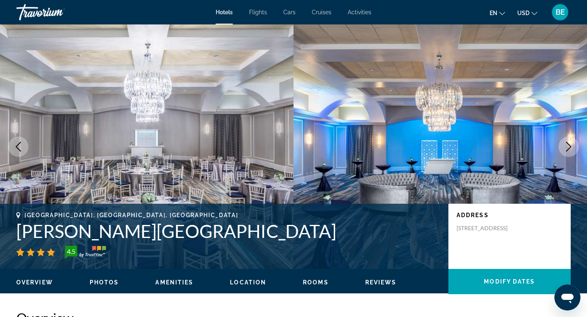
click at [571, 146] on icon "Next image" at bounding box center [568, 147] width 10 height 10
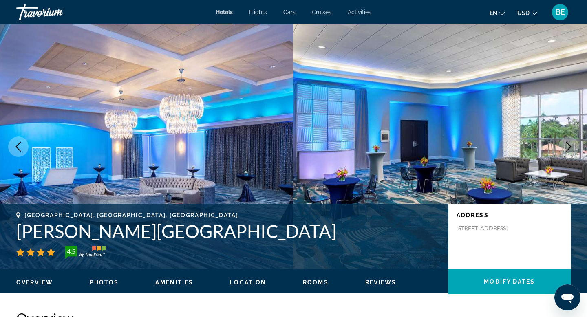
click at [571, 146] on icon "Next image" at bounding box center [568, 147] width 10 height 10
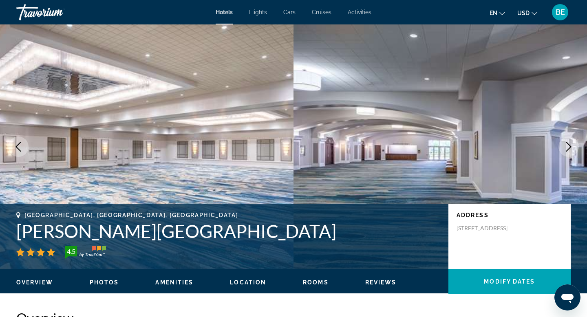
click at [571, 146] on icon "Next image" at bounding box center [568, 147] width 10 height 10
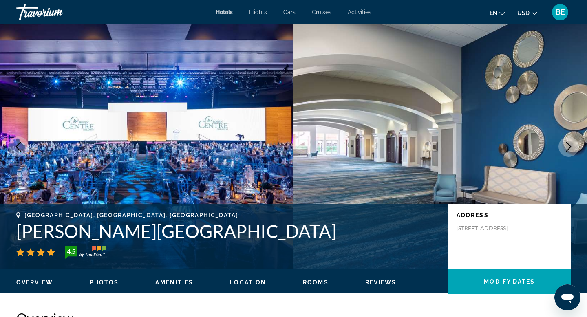
click at [571, 147] on icon "Next image" at bounding box center [568, 147] width 10 height 10
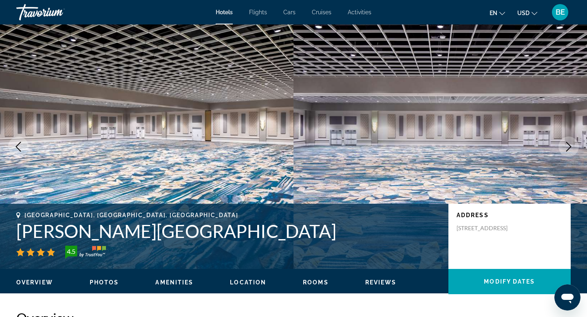
click at [571, 147] on icon "Next image" at bounding box center [568, 147] width 10 height 10
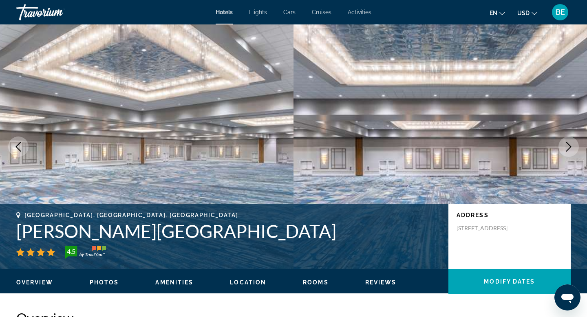
click at [571, 147] on icon "Next image" at bounding box center [568, 147] width 10 height 10
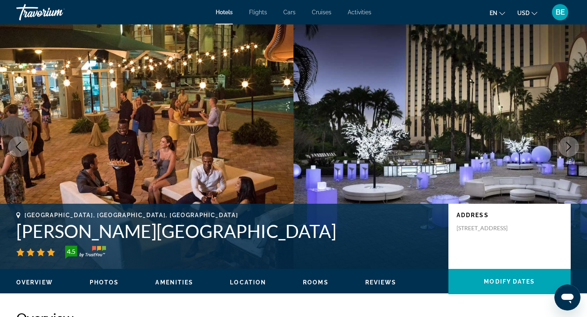
click at [571, 147] on icon "Next image" at bounding box center [568, 147] width 10 height 10
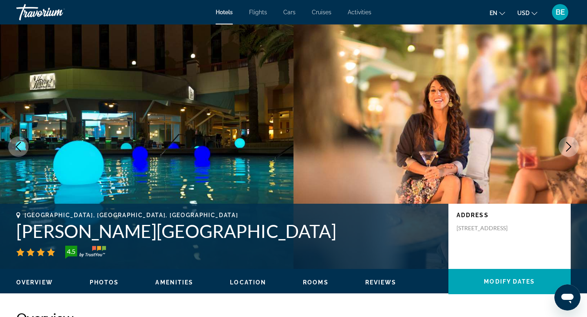
click at [571, 147] on icon "Next image" at bounding box center [568, 147] width 10 height 10
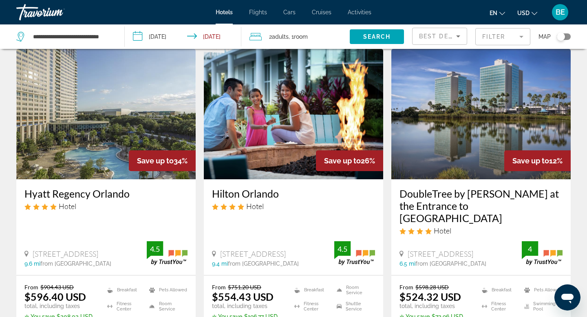
scroll to position [30, 0]
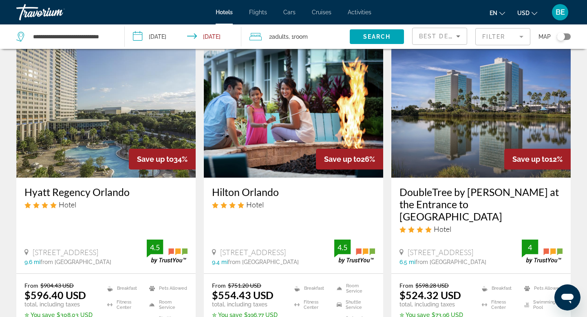
click at [486, 135] on img "Main content" at bounding box center [480, 112] width 179 height 130
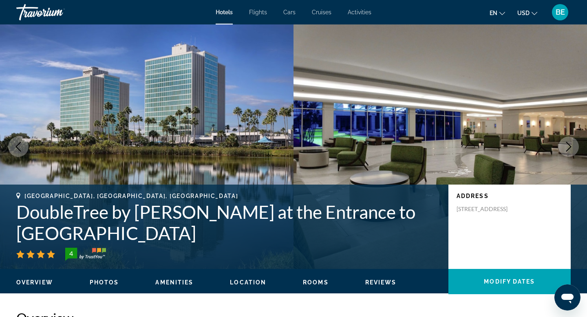
click at [571, 146] on icon "Next image" at bounding box center [568, 147] width 10 height 10
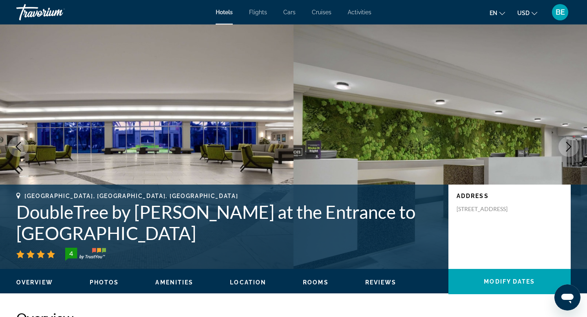
click at [571, 146] on icon "Next image" at bounding box center [568, 147] width 10 height 10
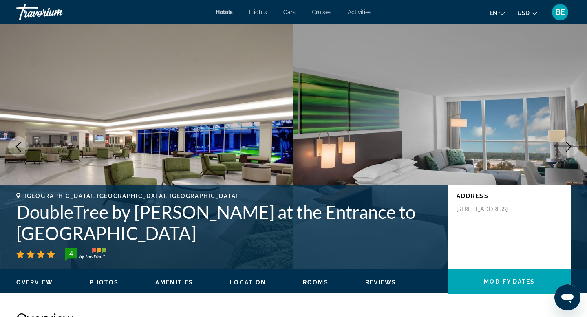
click at [571, 146] on icon "Next image" at bounding box center [568, 147] width 10 height 10
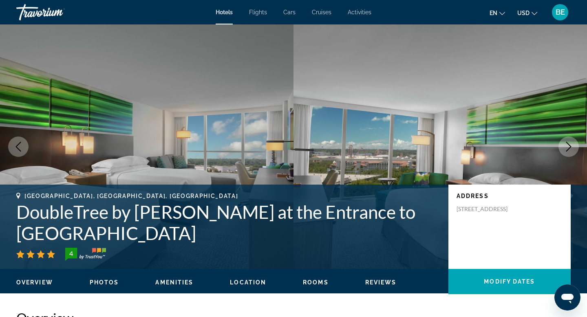
click at [571, 146] on icon "Next image" at bounding box center [568, 147] width 10 height 10
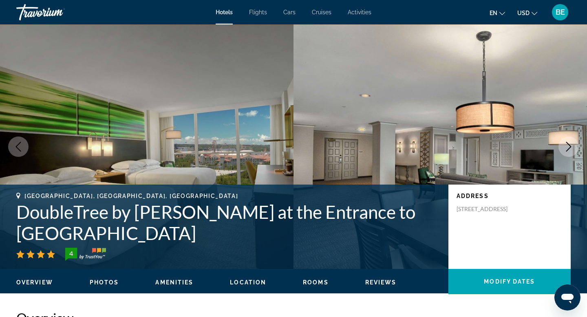
click at [571, 146] on icon "Next image" at bounding box center [568, 147] width 10 height 10
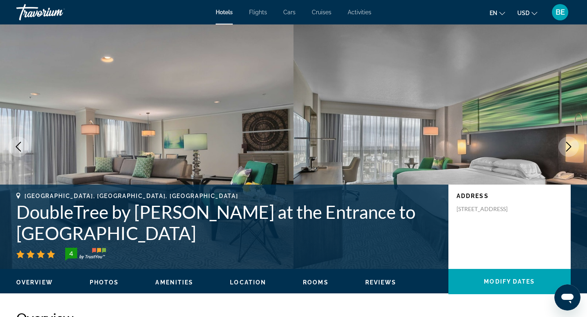
click at [571, 146] on icon "Next image" at bounding box center [568, 147] width 10 height 10
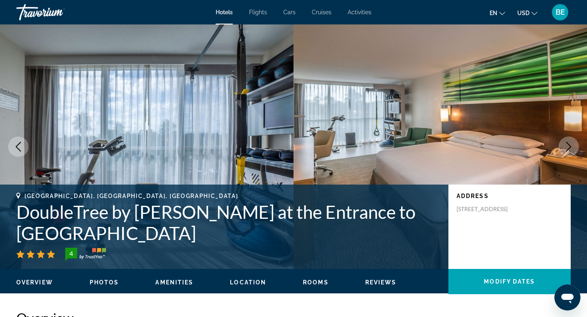
click at [571, 146] on icon "Next image" at bounding box center [568, 147] width 10 height 10
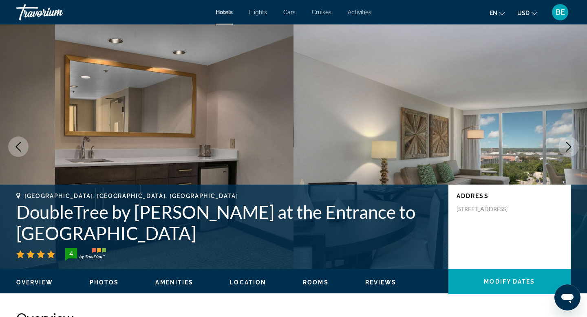
click at [571, 146] on icon "Next image" at bounding box center [568, 147] width 10 height 10
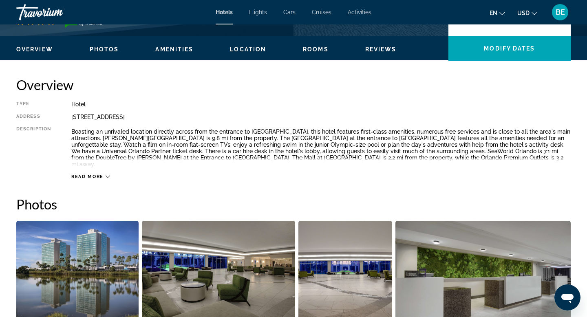
scroll to position [236, 0]
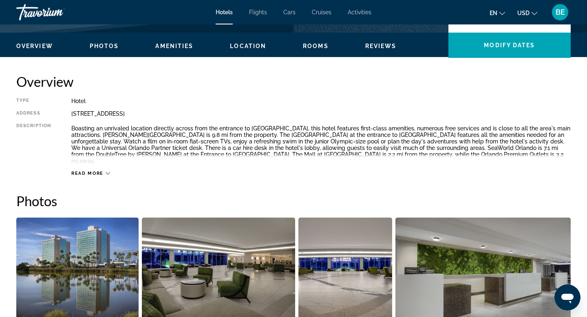
click at [97, 171] on span "Read more" at bounding box center [87, 173] width 32 height 5
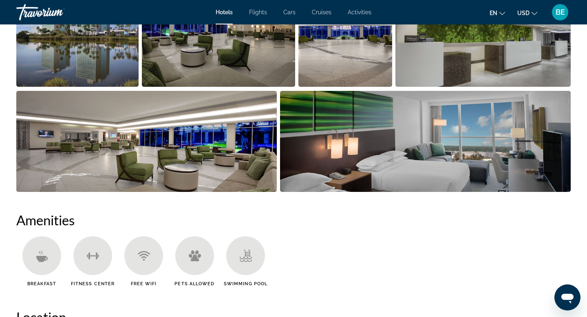
scroll to position [0, 0]
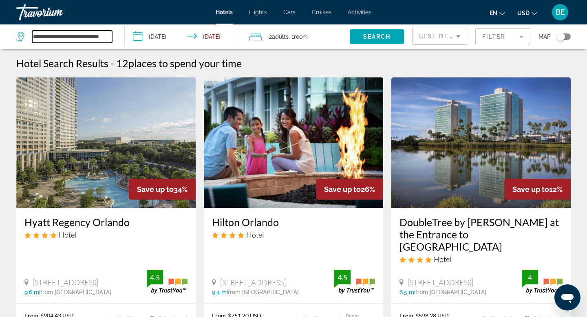
click at [112, 37] on input "**********" at bounding box center [72, 37] width 80 height 12
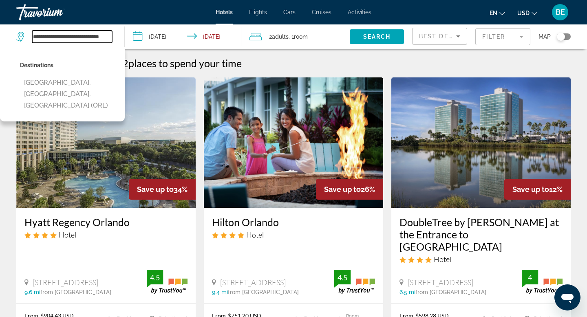
click at [109, 35] on input "**********" at bounding box center [72, 37] width 80 height 12
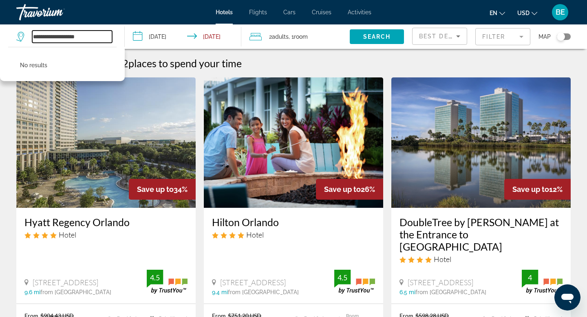
click at [93, 35] on input "**********" at bounding box center [72, 37] width 80 height 12
type input "*"
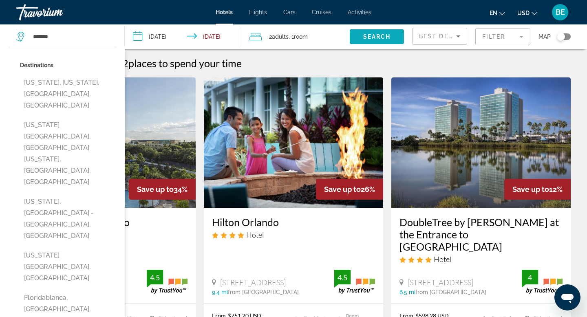
click at [378, 35] on span "Search" at bounding box center [377, 36] width 28 height 7
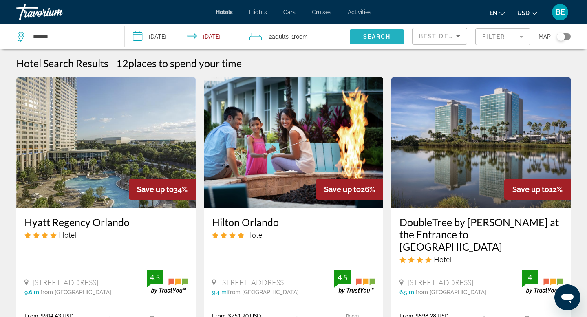
click at [365, 34] on span "Search" at bounding box center [377, 36] width 28 height 7
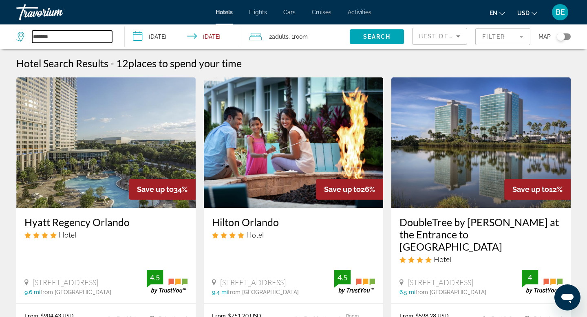
click at [53, 37] on input "*******" at bounding box center [72, 37] width 80 height 12
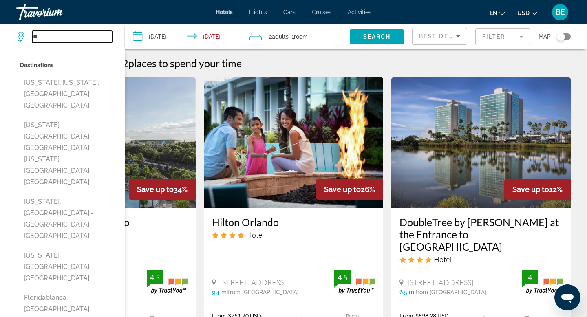
type input "*"
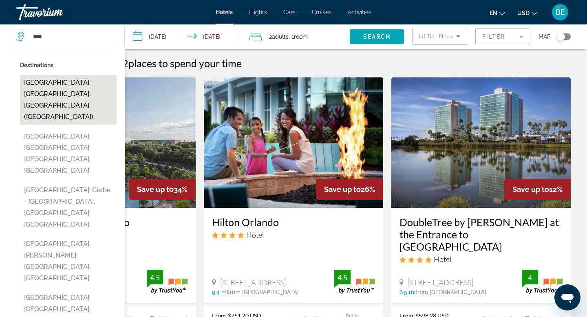
click at [54, 85] on button "[GEOGRAPHIC_DATA], [GEOGRAPHIC_DATA], [GEOGRAPHIC_DATA] ([GEOGRAPHIC_DATA])" at bounding box center [68, 100] width 97 height 50
type input "**********"
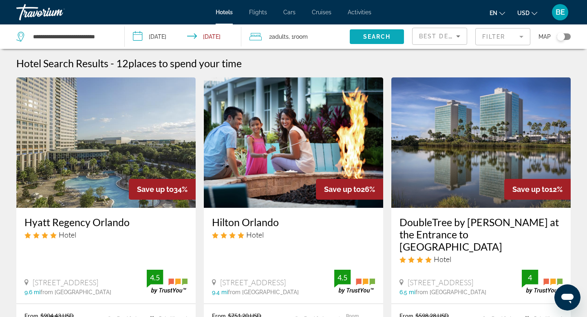
click at [371, 36] on span "Search" at bounding box center [377, 36] width 28 height 7
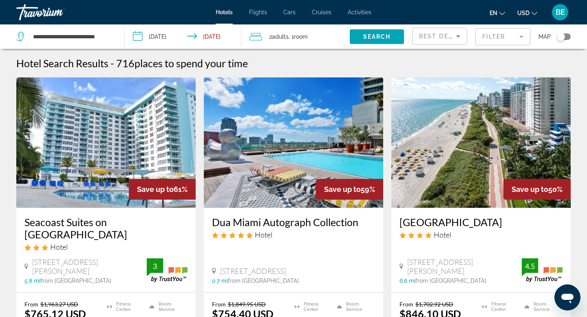
click at [456, 35] on icon "Sort by" at bounding box center [458, 36] width 10 height 10
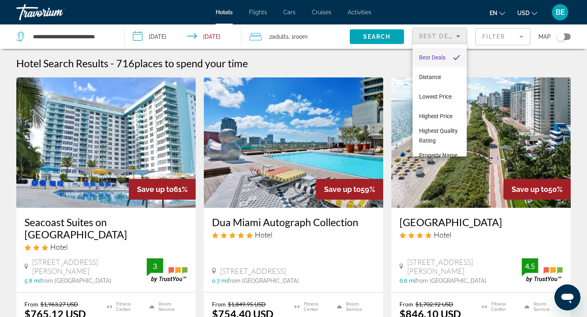
click at [520, 34] on div at bounding box center [293, 158] width 587 height 317
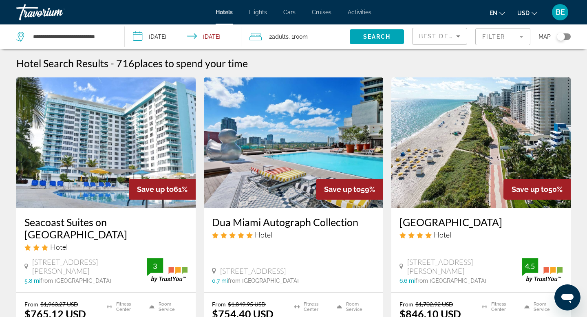
click at [520, 36] on mat-form-field "Filter" at bounding box center [502, 36] width 55 height 17
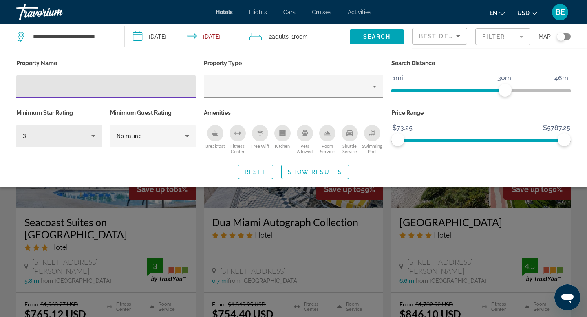
click at [95, 136] on icon "Hotel Filters" at bounding box center [93, 136] width 10 height 10
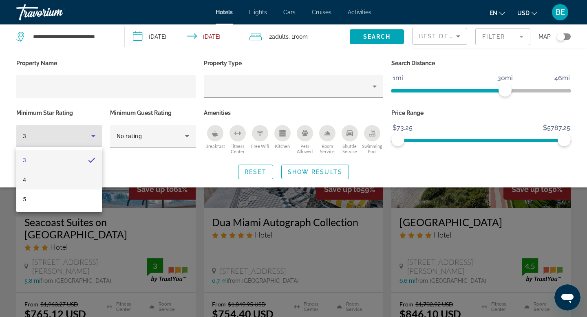
click at [29, 181] on mat-option "4" at bounding box center [59, 180] width 86 height 20
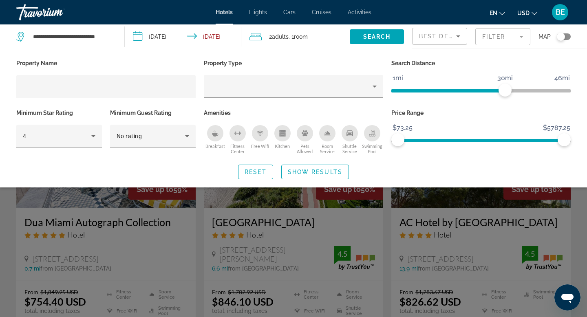
click at [215, 132] on icon "Breakfast" at bounding box center [215, 133] width 7 height 7
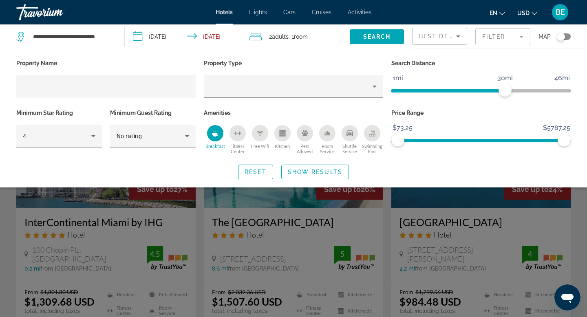
click at [261, 136] on icon "Free Wifi" at bounding box center [260, 133] width 7 height 7
click at [439, 141] on span "ngx-slider" at bounding box center [501, 140] width 125 height 3
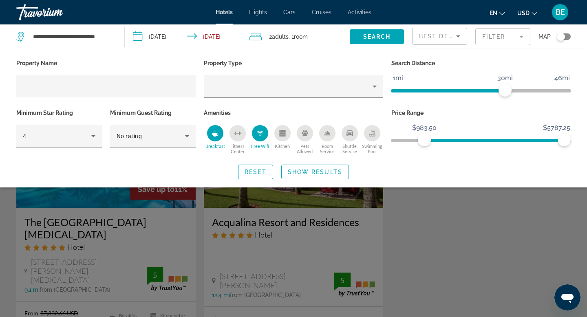
click at [424, 139] on span "ngx-slider" at bounding box center [480, 140] width 179 height 3
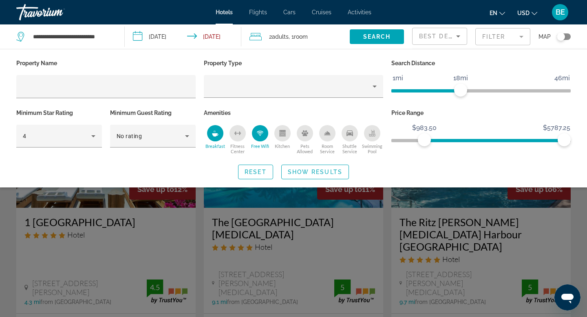
click at [460, 91] on span "ngx-slider" at bounding box center [425, 90] width 69 height 3
click at [349, 134] on icon "Shuttle Service" at bounding box center [349, 133] width 7 height 6
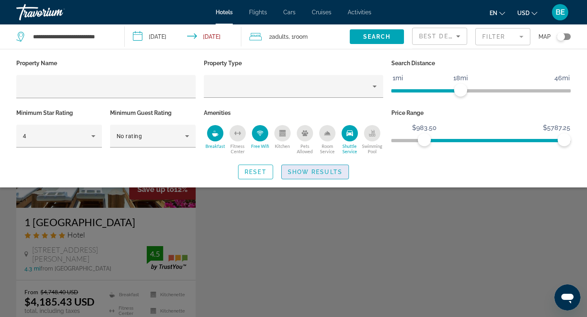
click at [316, 169] on span "Show Results" at bounding box center [315, 172] width 55 height 7
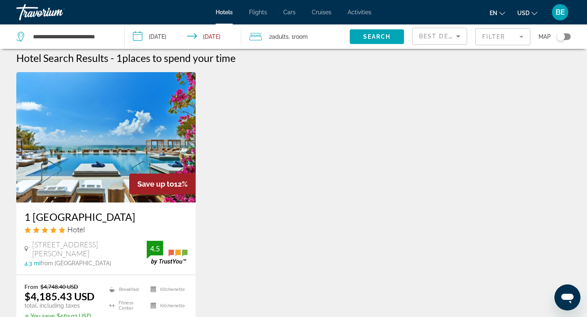
scroll to position [4, 0]
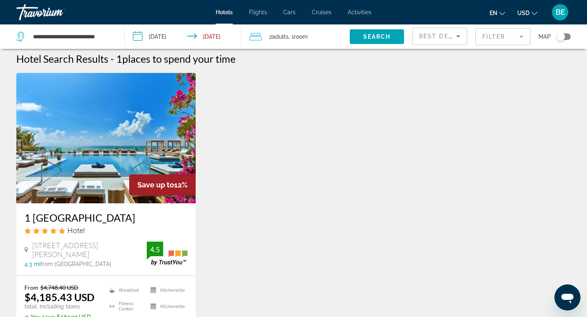
click at [499, 37] on mat-form-field "Filter" at bounding box center [502, 36] width 55 height 17
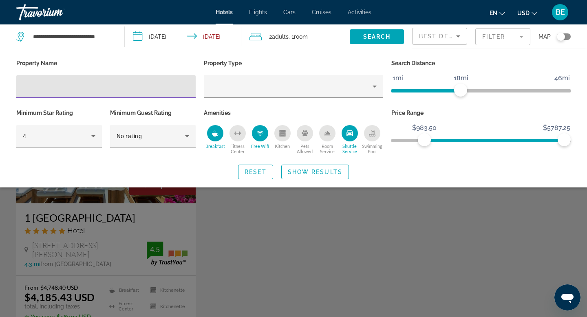
click at [213, 135] on icon "Breakfast" at bounding box center [215, 134] width 6 height 3
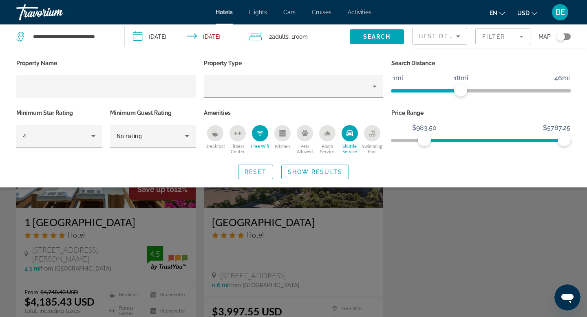
click at [259, 133] on icon "Free Wifi" at bounding box center [260, 133] width 7 height 7
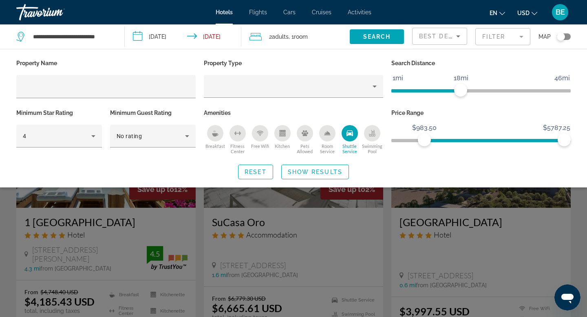
click at [351, 136] on icon "Shuttle Service" at bounding box center [349, 133] width 7 height 7
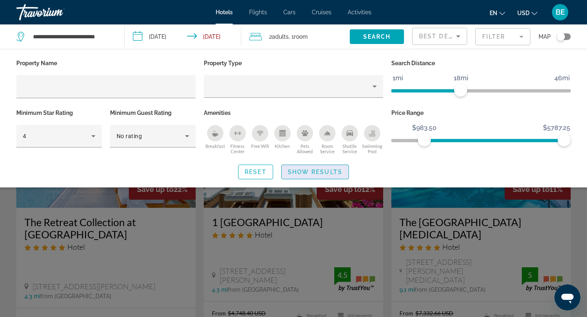
click at [310, 173] on span "Show Results" at bounding box center [315, 172] width 55 height 7
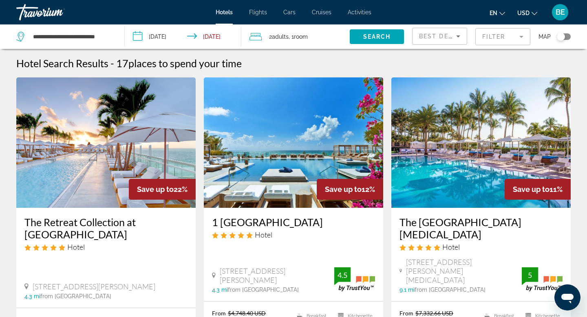
click at [520, 37] on mat-form-field "Filter" at bounding box center [502, 36] width 55 height 17
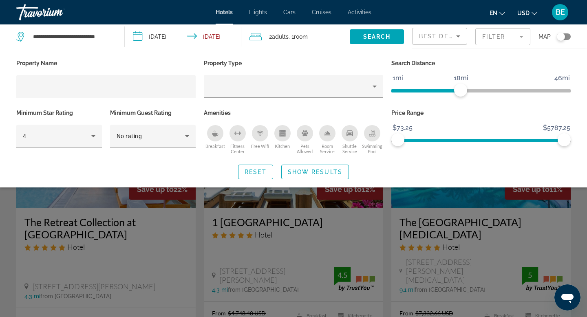
click at [393, 141] on span "ngx-slider" at bounding box center [480, 140] width 179 height 3
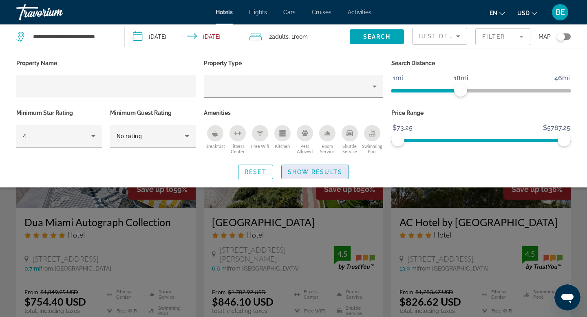
click at [311, 170] on span "Show Results" at bounding box center [315, 172] width 55 height 7
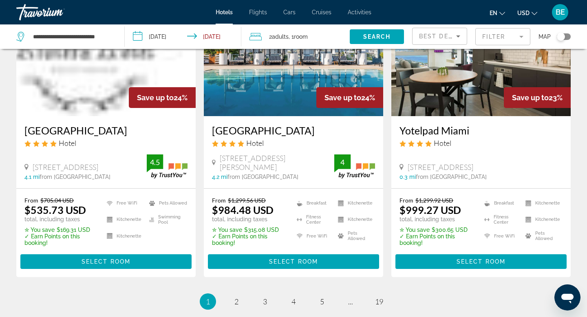
scroll to position [1091, 0]
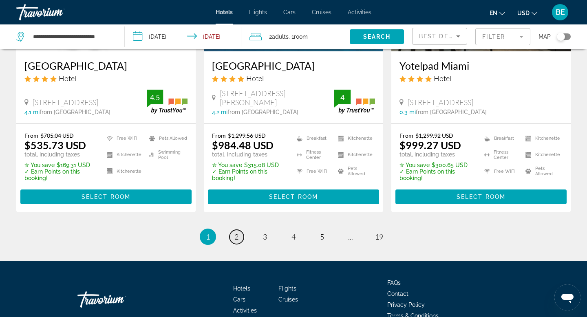
click at [233, 244] on link "page 2" at bounding box center [236, 237] width 14 height 14
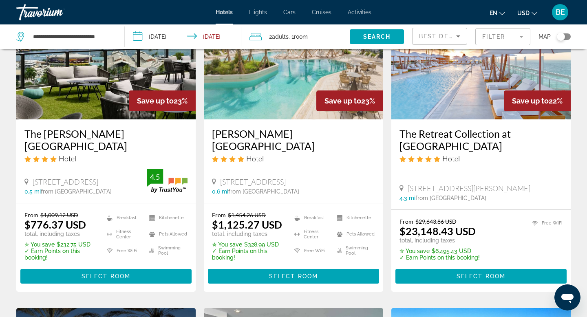
scroll to position [86, 0]
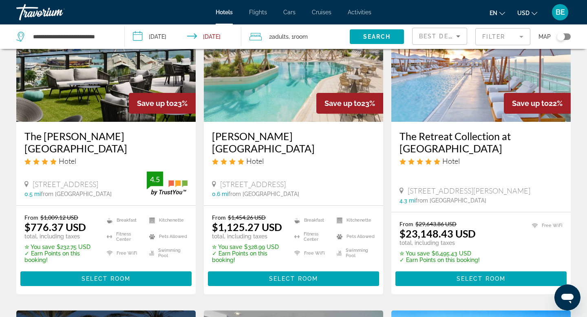
click at [464, 77] on img "Main content" at bounding box center [480, 56] width 179 height 130
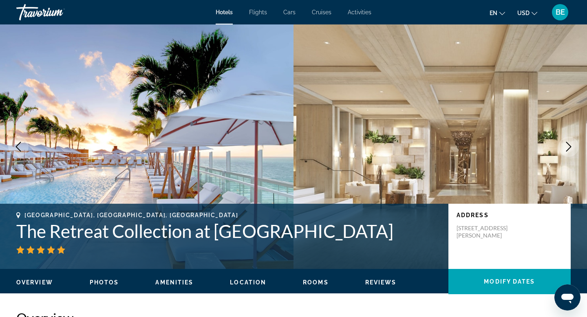
click at [569, 145] on icon "Next image" at bounding box center [568, 147] width 5 height 10
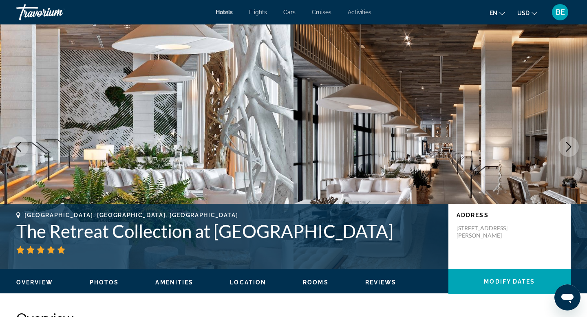
click at [569, 145] on icon "Next image" at bounding box center [568, 147] width 5 height 10
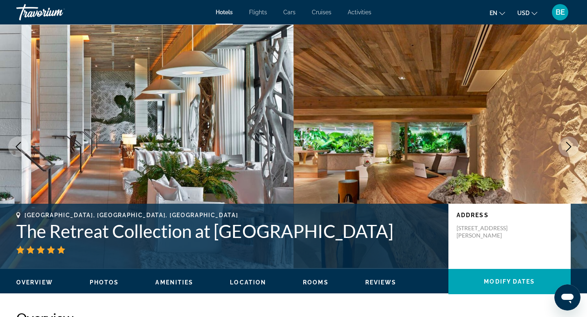
click at [568, 144] on icon "Next image" at bounding box center [568, 147] width 10 height 10
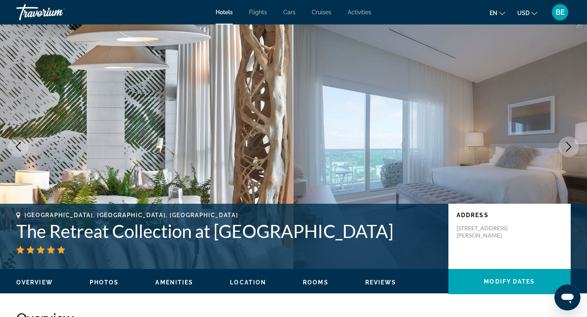
click at [570, 144] on icon "Next image" at bounding box center [568, 147] width 10 height 10
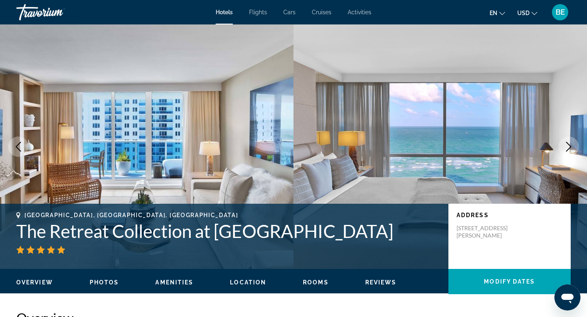
click at [16, 147] on icon "Previous image" at bounding box center [18, 147] width 5 height 10
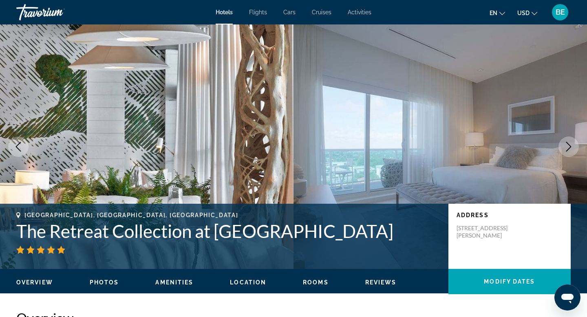
click at [16, 147] on icon "Previous image" at bounding box center [18, 147] width 5 height 10
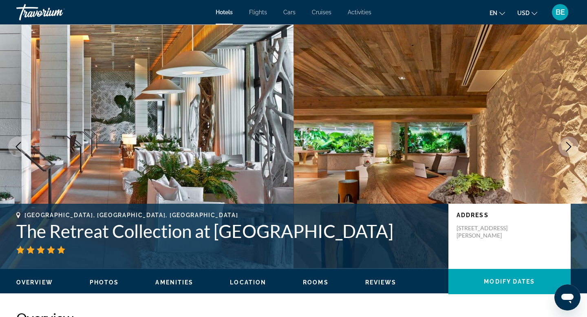
click at [16, 147] on icon "Previous image" at bounding box center [18, 147] width 5 height 10
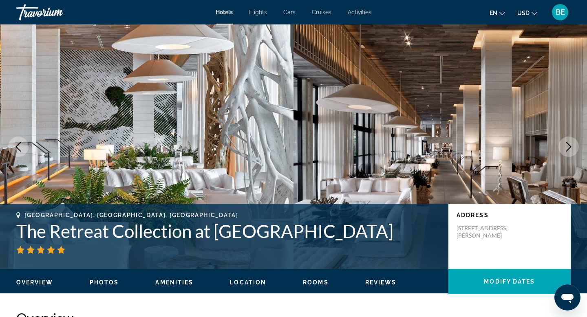
click at [16, 147] on icon "Previous image" at bounding box center [18, 147] width 5 height 10
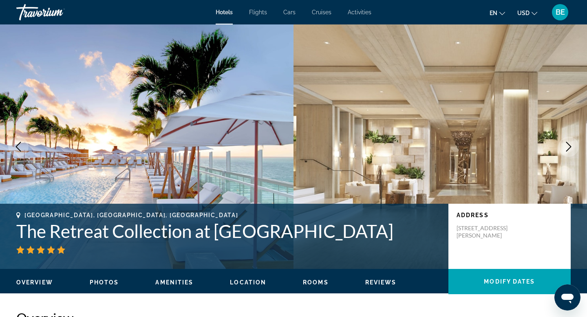
click at [16, 147] on icon "Previous image" at bounding box center [18, 147] width 5 height 10
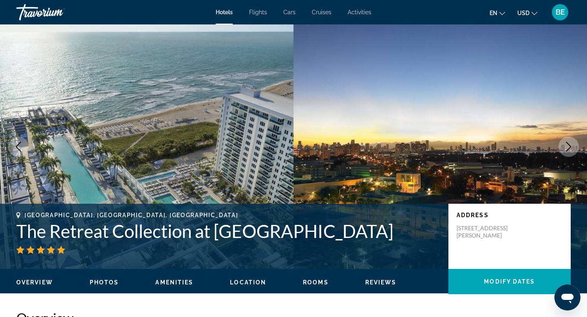
click at [18, 146] on icon "Previous image" at bounding box center [18, 147] width 10 height 10
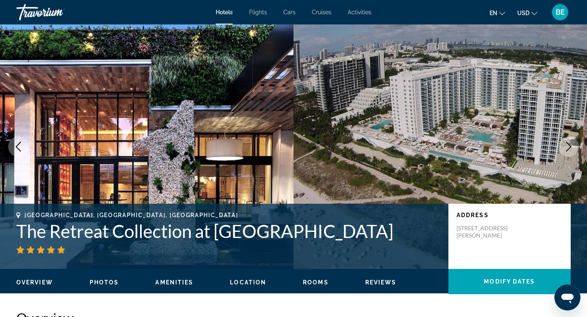
click at [568, 143] on icon "Next image" at bounding box center [568, 147] width 10 height 10
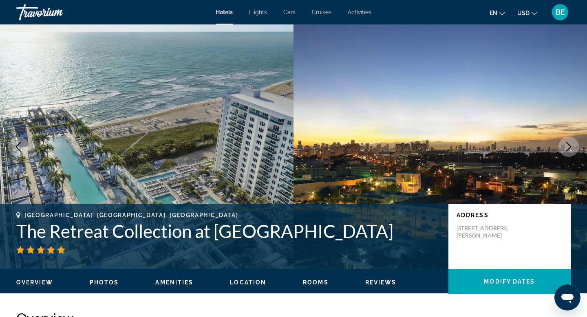
click at [568, 144] on icon "Next image" at bounding box center [568, 147] width 5 height 10
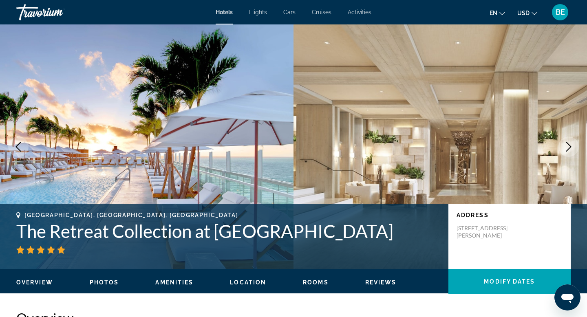
click at [568, 144] on icon "Next image" at bounding box center [568, 147] width 5 height 10
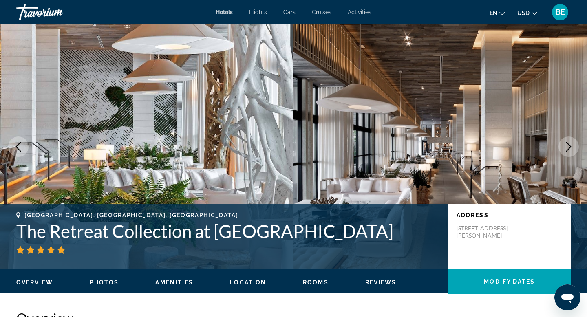
click at [568, 144] on icon "Next image" at bounding box center [568, 147] width 5 height 10
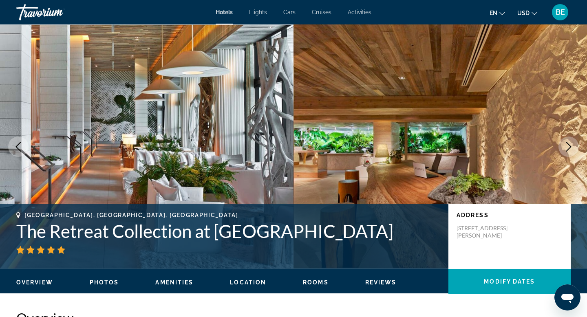
click at [568, 144] on icon "Next image" at bounding box center [568, 147] width 5 height 10
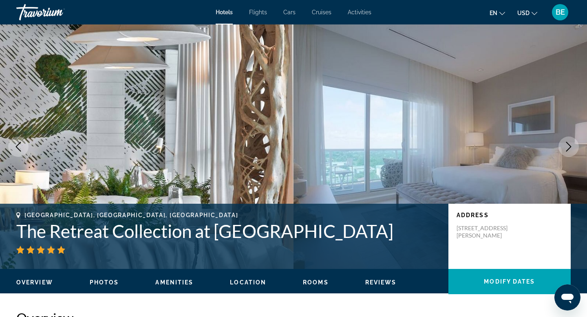
click at [568, 144] on icon "Next image" at bounding box center [568, 147] width 5 height 10
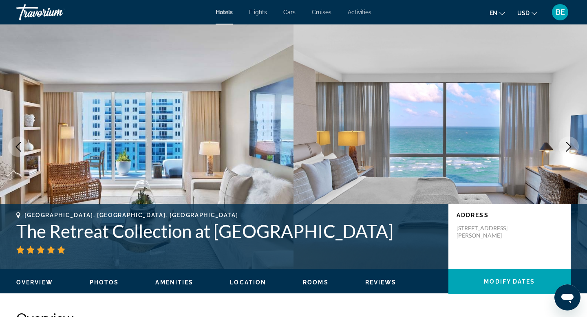
click at [568, 144] on icon "Next image" at bounding box center [568, 147] width 5 height 10
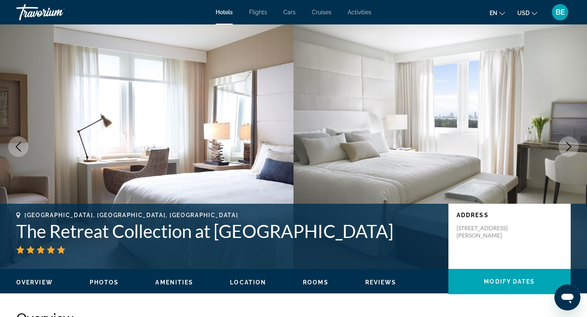
click at [568, 144] on icon "Next image" at bounding box center [568, 147] width 5 height 10
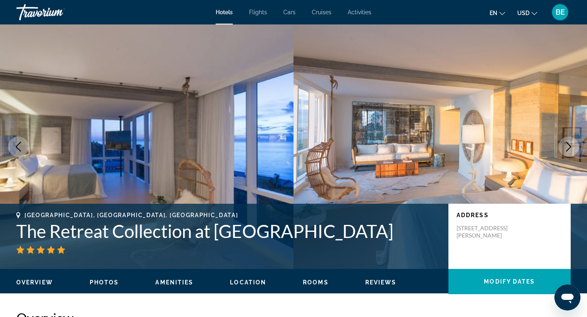
click at [568, 144] on icon "Next image" at bounding box center [568, 147] width 5 height 10
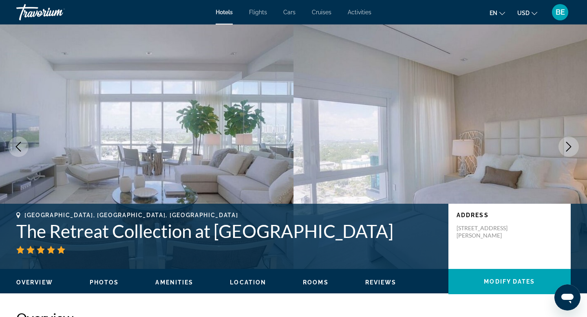
click at [568, 144] on icon "Next image" at bounding box center [568, 147] width 5 height 10
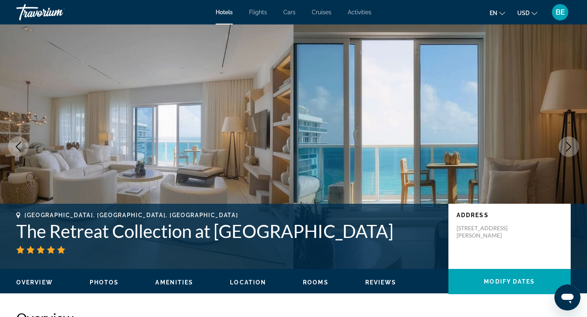
click at [568, 144] on icon "Next image" at bounding box center [568, 147] width 5 height 10
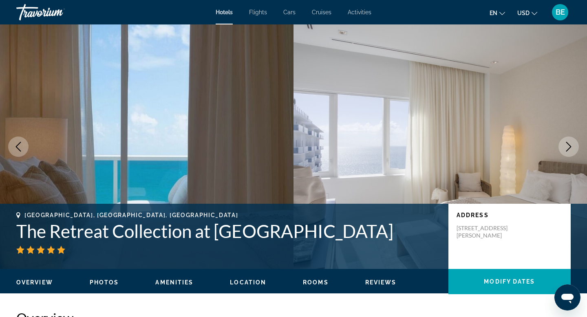
click at [568, 144] on icon "Next image" at bounding box center [568, 147] width 5 height 10
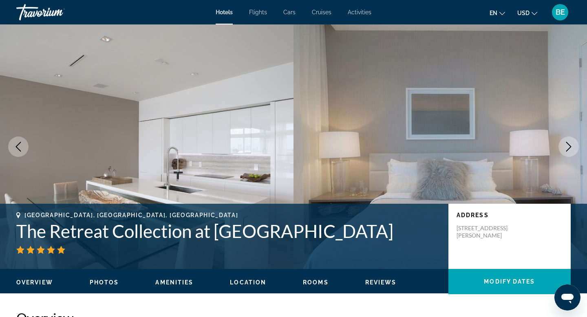
click at [568, 144] on icon "Next image" at bounding box center [568, 147] width 5 height 10
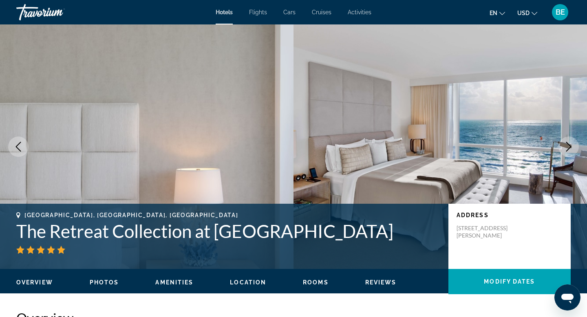
click at [568, 144] on icon "Next image" at bounding box center [568, 147] width 5 height 10
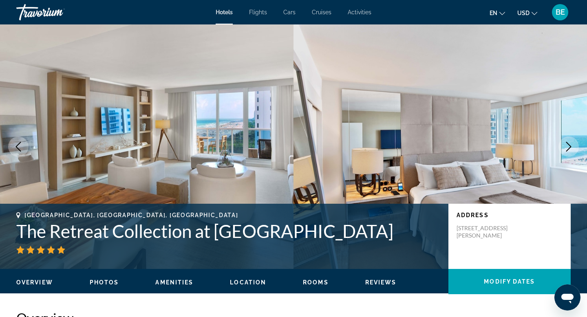
click at [570, 145] on icon "Next image" at bounding box center [568, 147] width 10 height 10
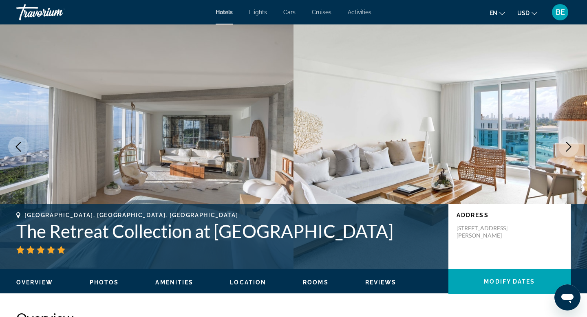
click at [570, 145] on icon "Next image" at bounding box center [568, 147] width 10 height 10
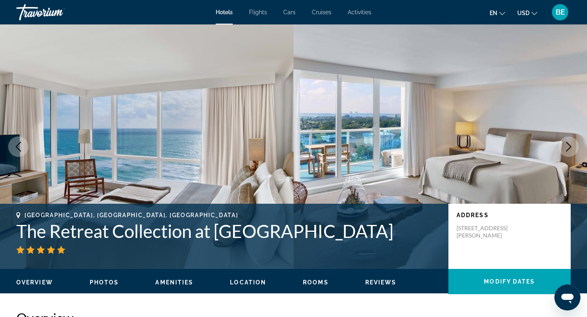
click at [570, 145] on icon "Next image" at bounding box center [568, 147] width 10 height 10
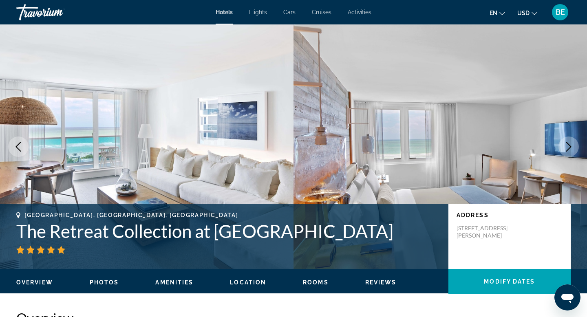
click at [570, 145] on icon "Next image" at bounding box center [568, 147] width 10 height 10
